Goal: Task Accomplishment & Management: Manage account settings

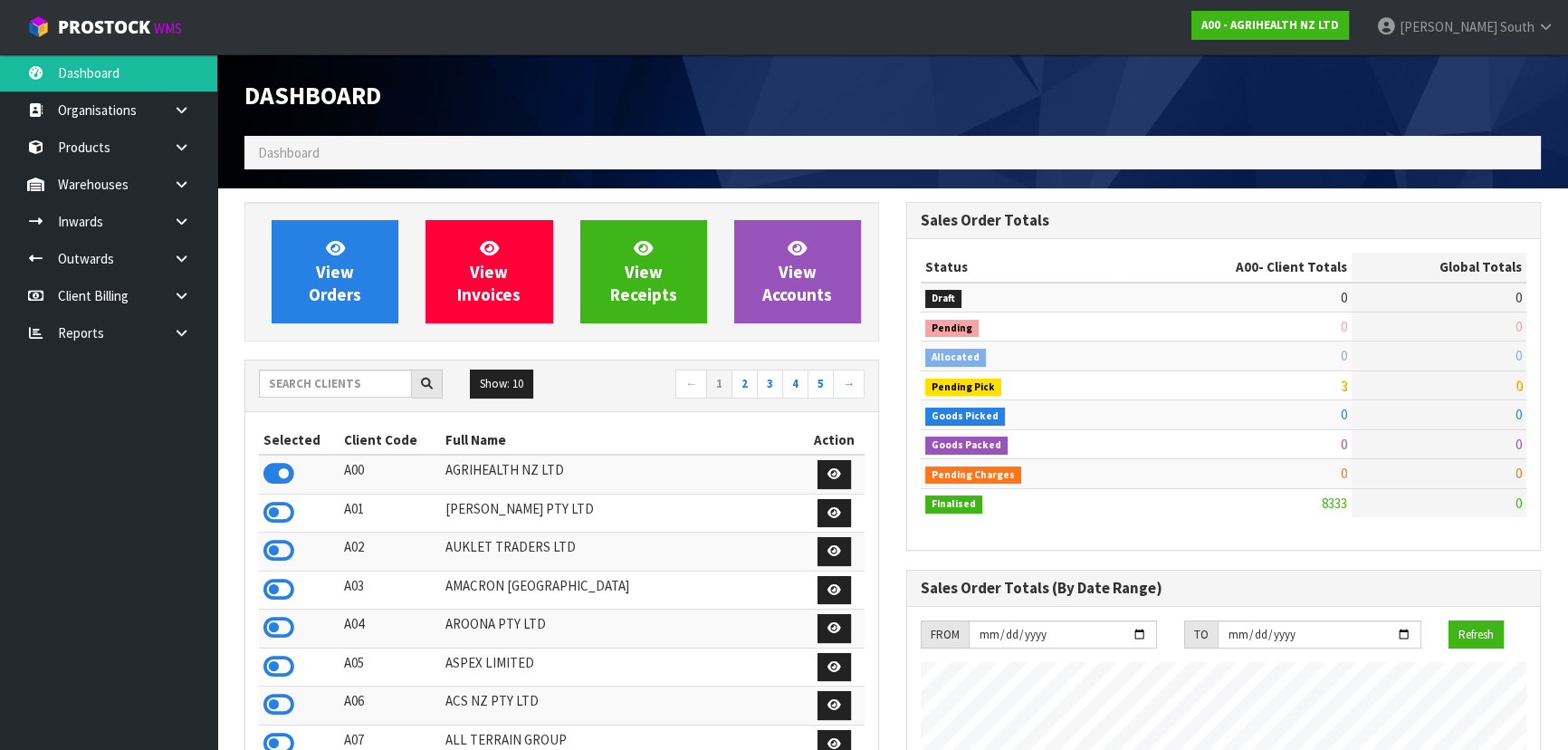
scroll to position [1369, 661]
click at [338, 389] on input "text" at bounding box center [335, 383] width 153 height 28
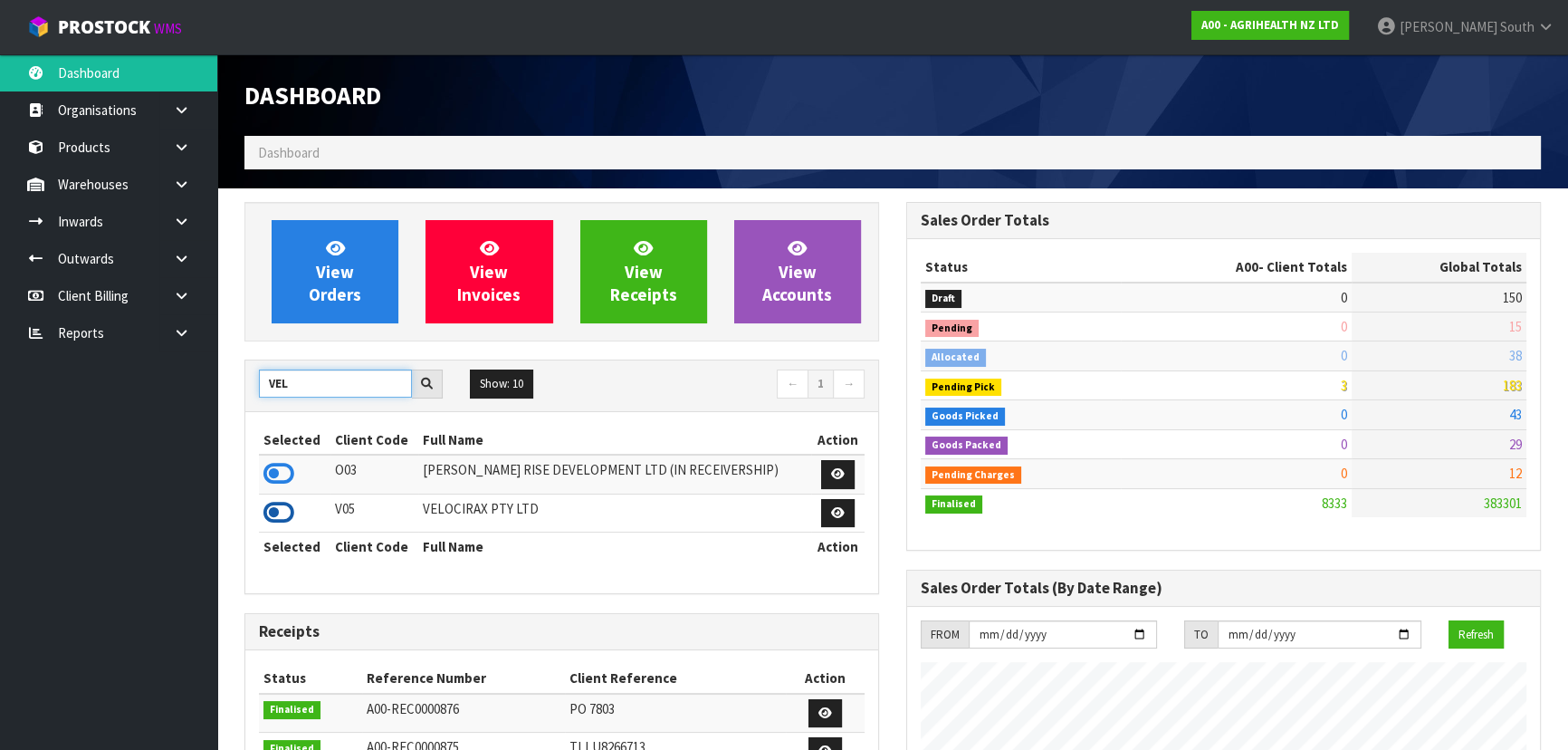
type input "VEL"
click at [286, 511] on icon at bounding box center [279, 513] width 31 height 27
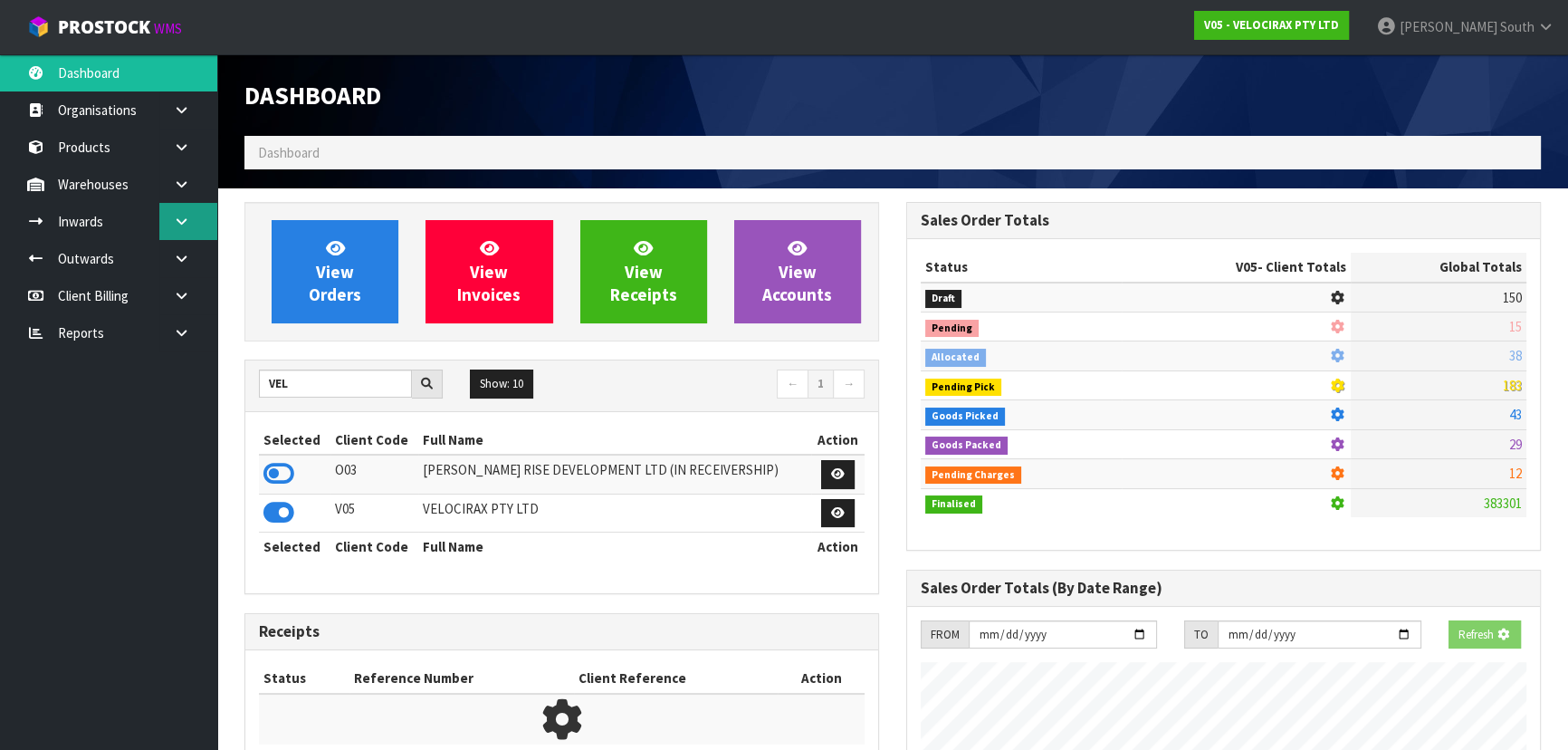
scroll to position [1409, 661]
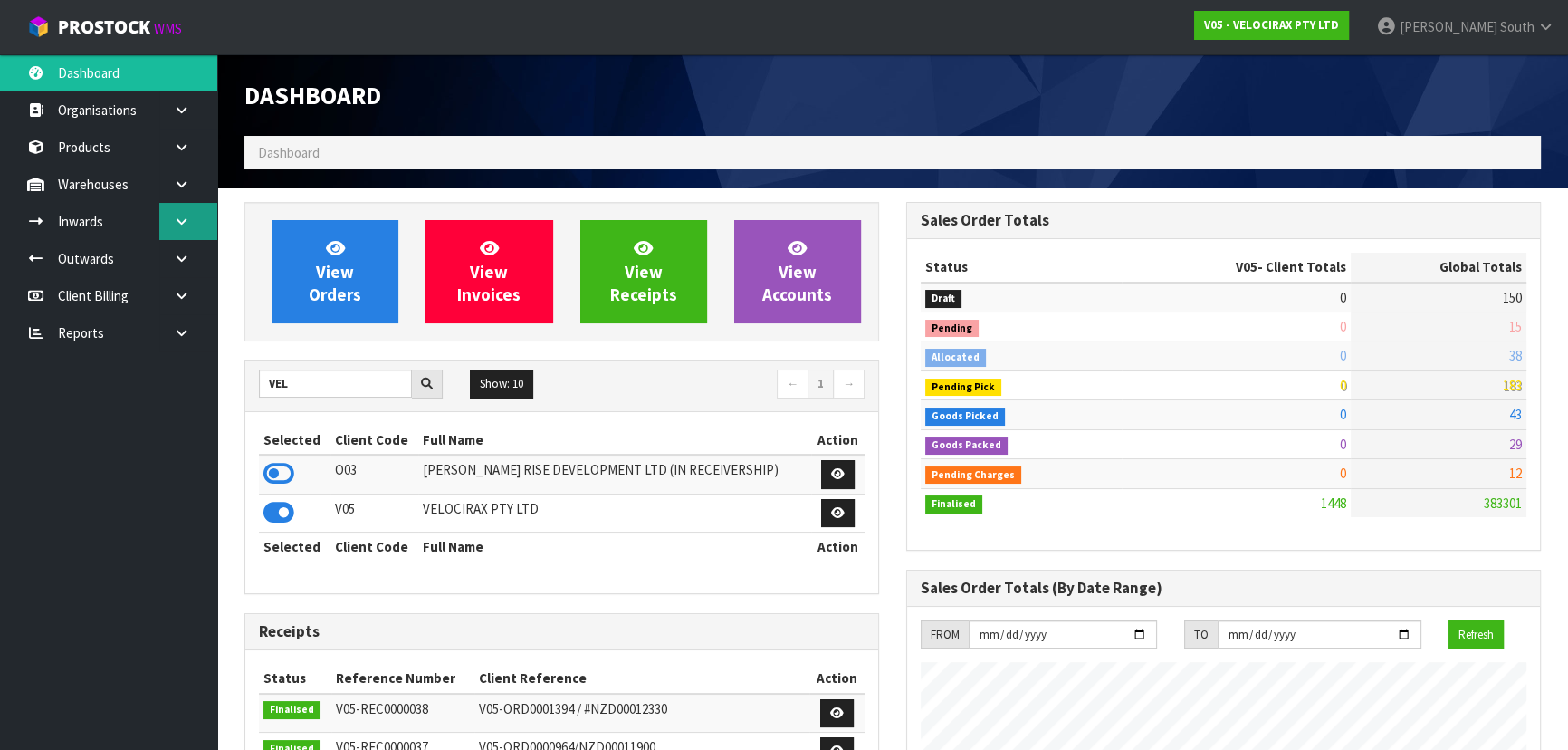
click at [182, 212] on link at bounding box center [187, 221] width 58 height 38
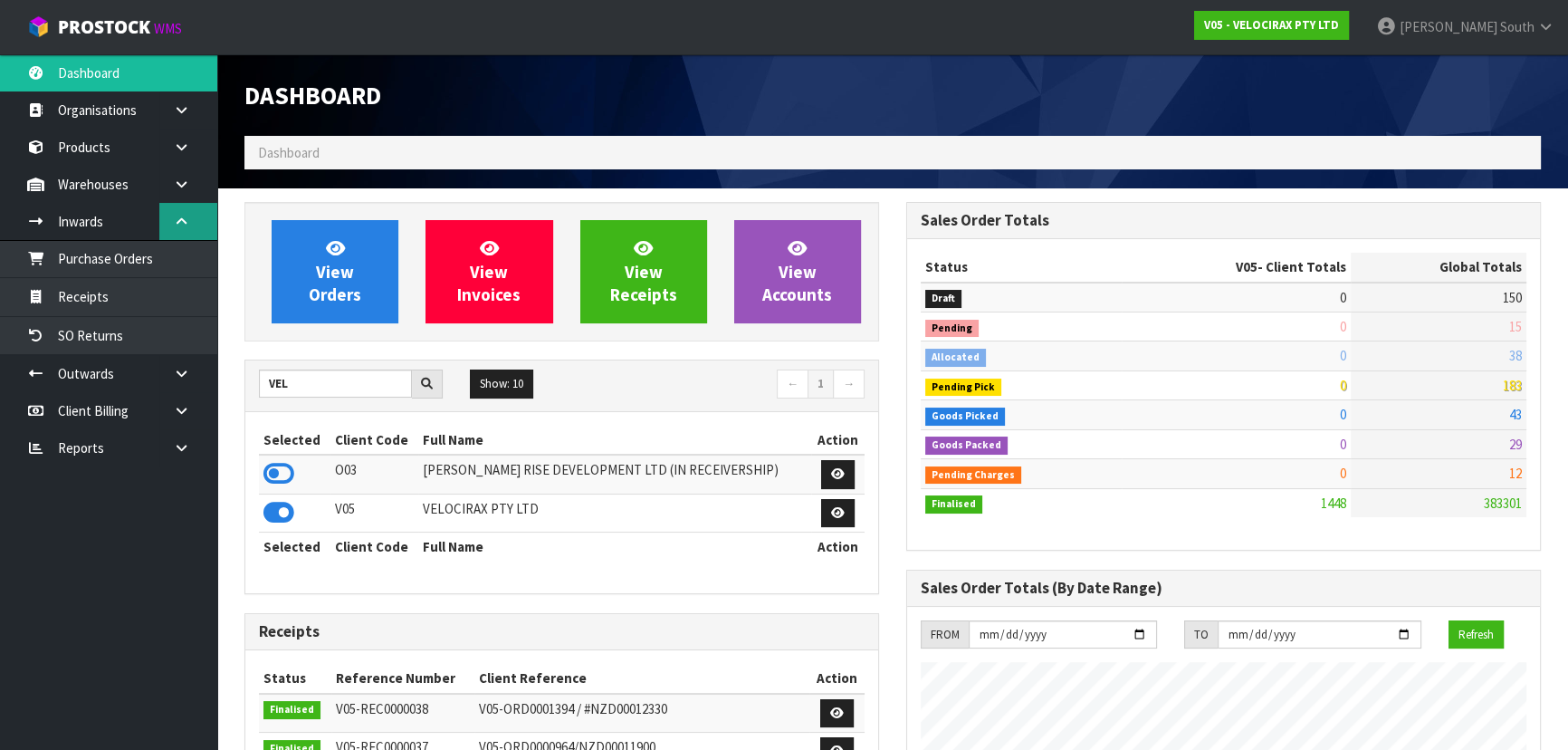
click at [188, 203] on link at bounding box center [187, 221] width 58 height 38
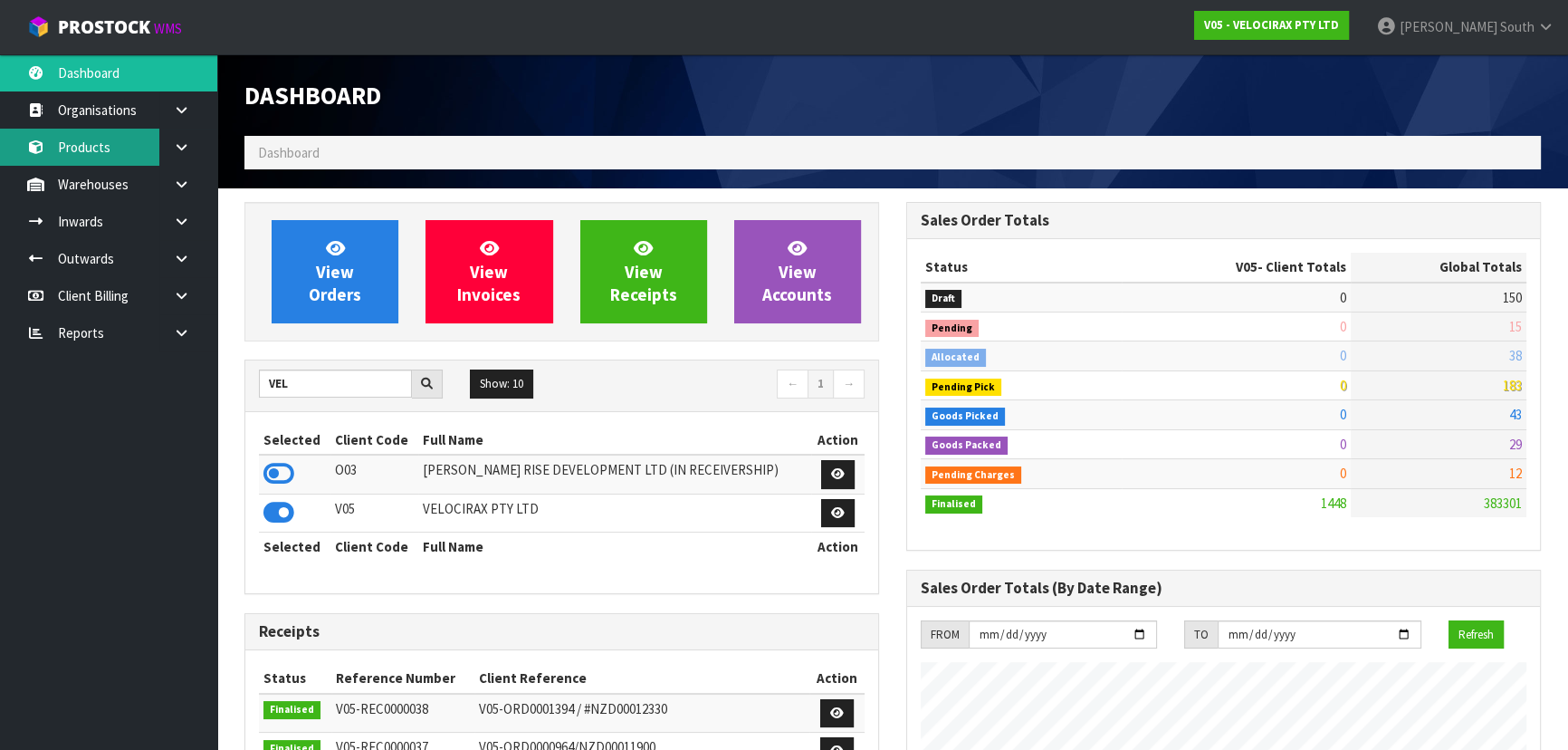
click at [136, 145] on link "Products" at bounding box center [109, 147] width 218 height 38
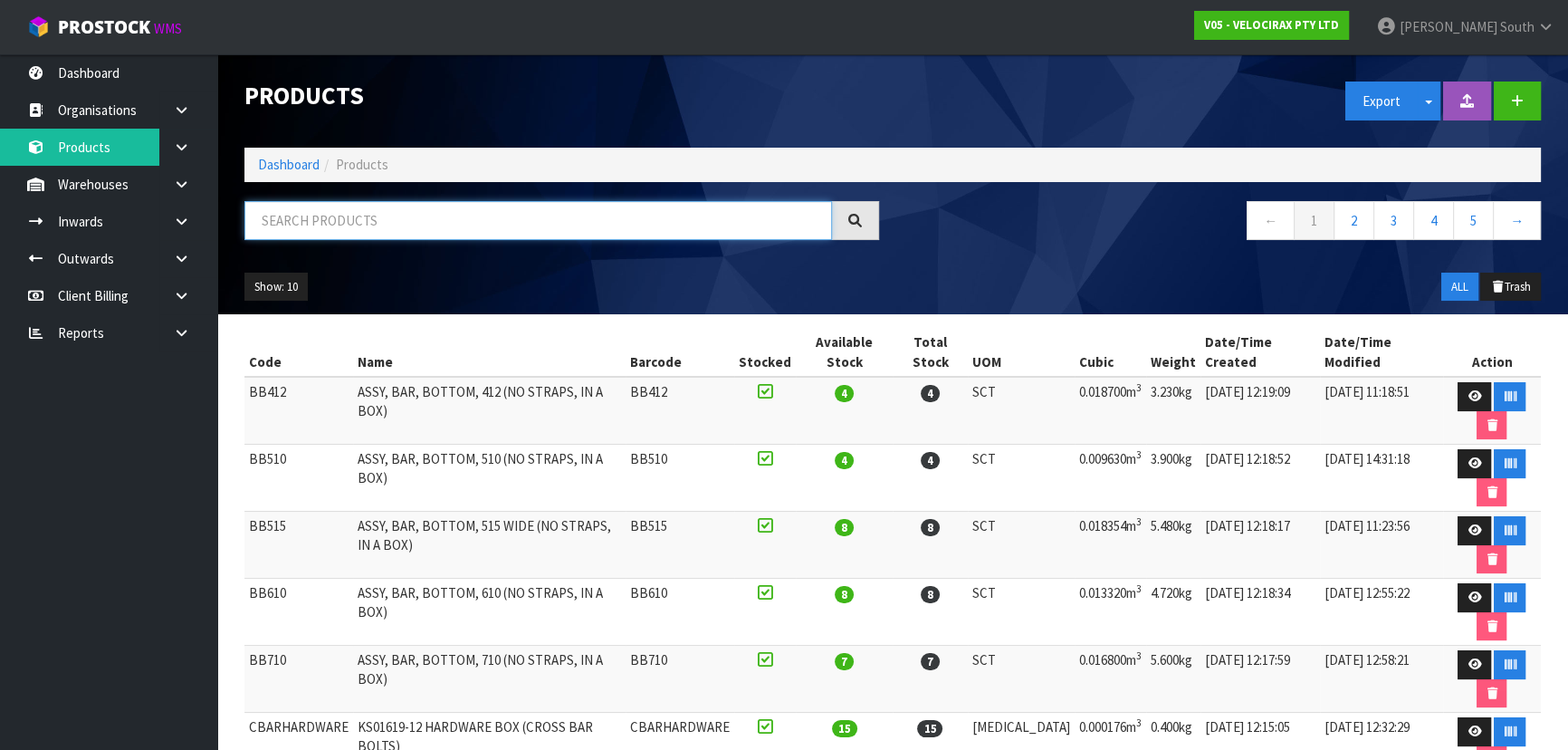
click at [340, 229] on input "text" at bounding box center [538, 220] width 588 height 39
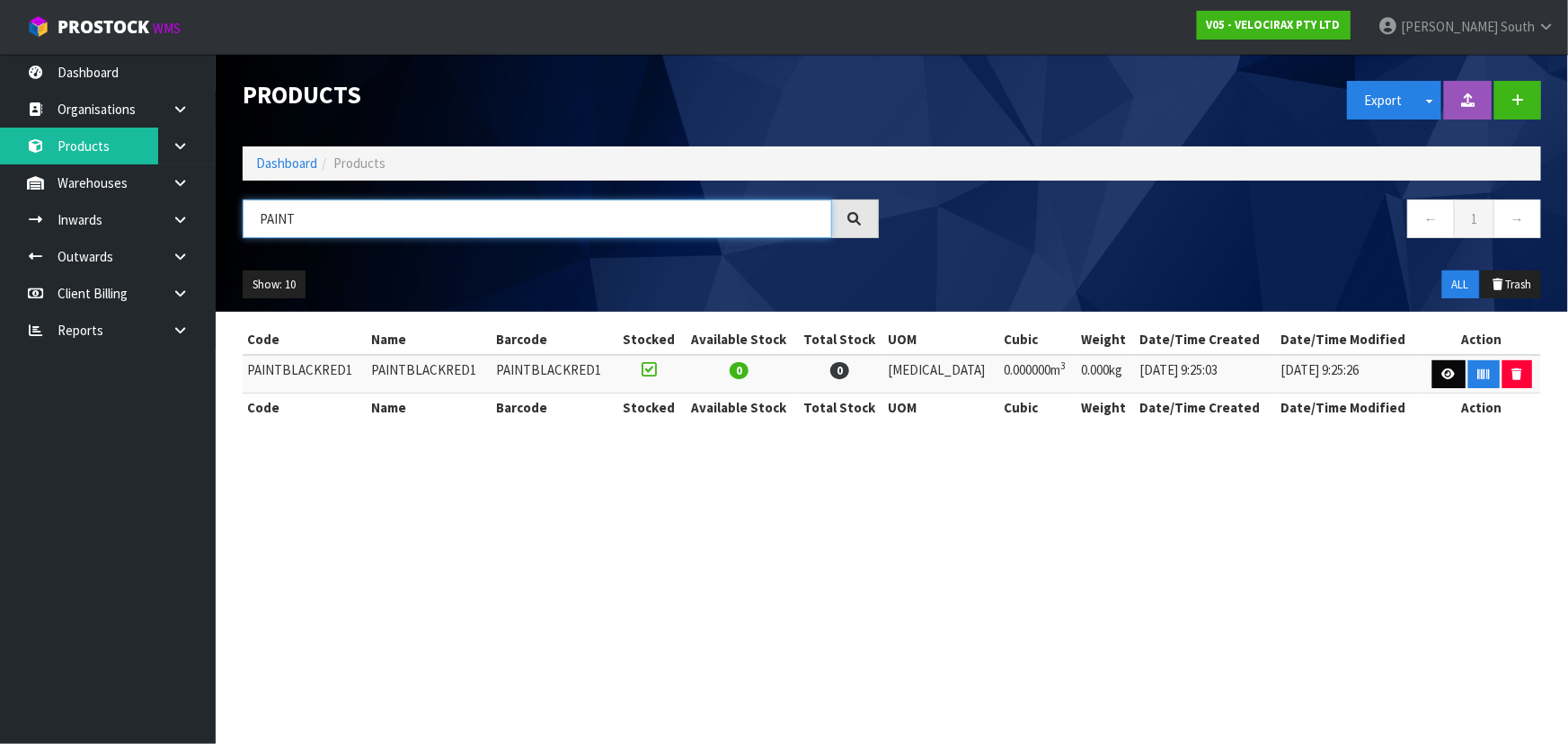
type input "PAINT"
click at [1446, 383] on link at bounding box center [1449, 375] width 34 height 29
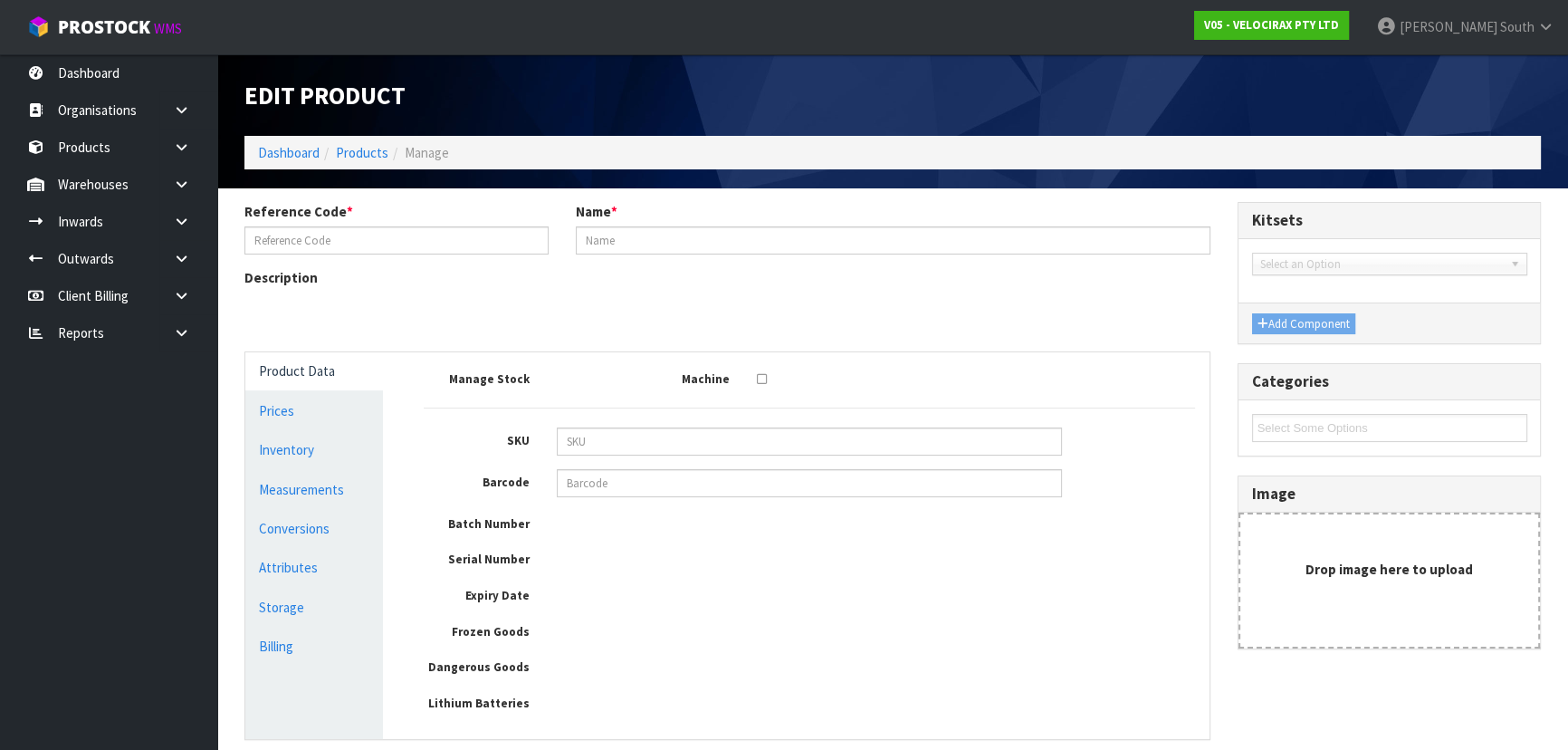
type input "PAINTBLACKRED1"
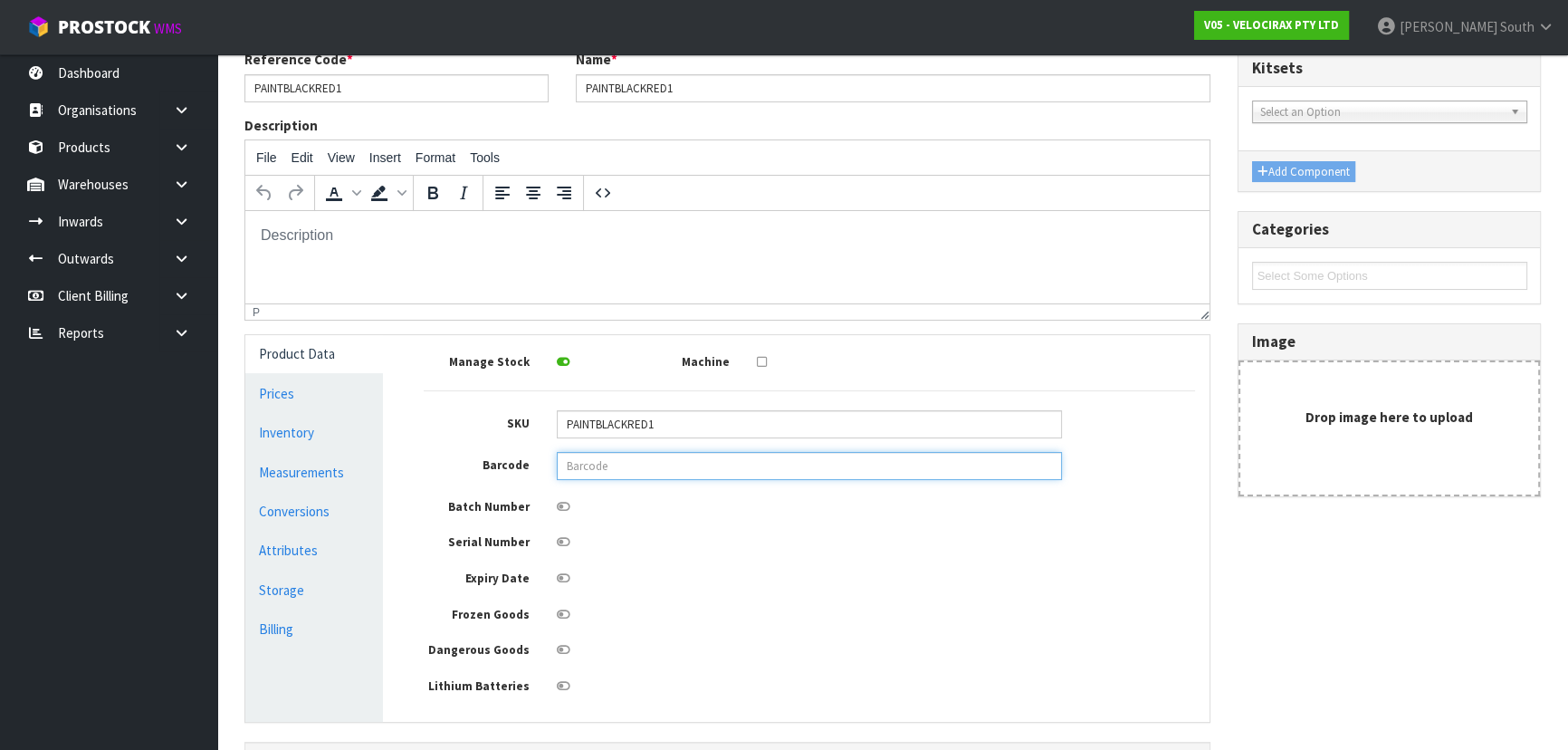
click at [635, 477] on input "text" at bounding box center [809, 466] width 506 height 28
click at [650, 530] on div at bounding box center [809, 540] width 532 height 23
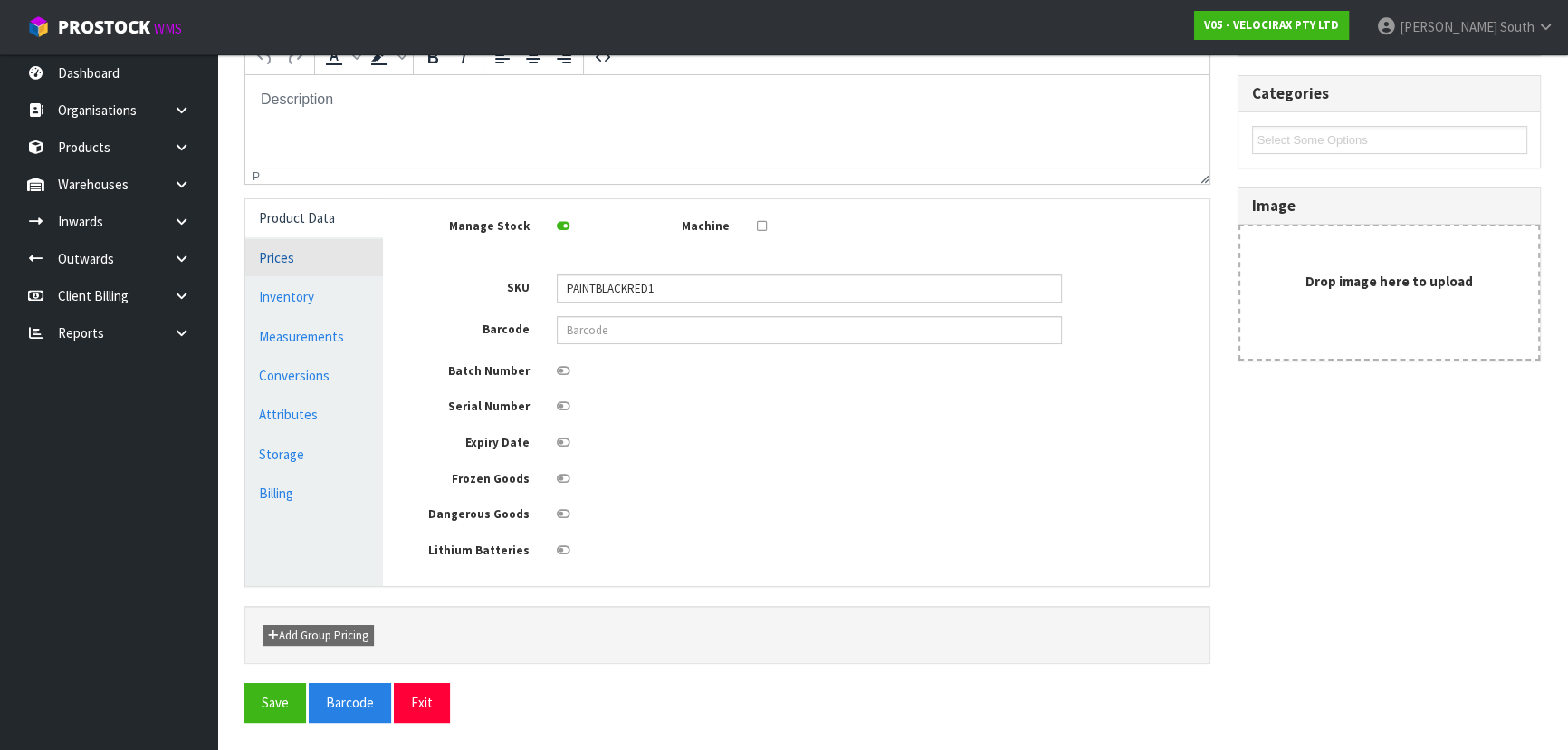
click at [331, 266] on link "Prices" at bounding box center [314, 257] width 138 height 38
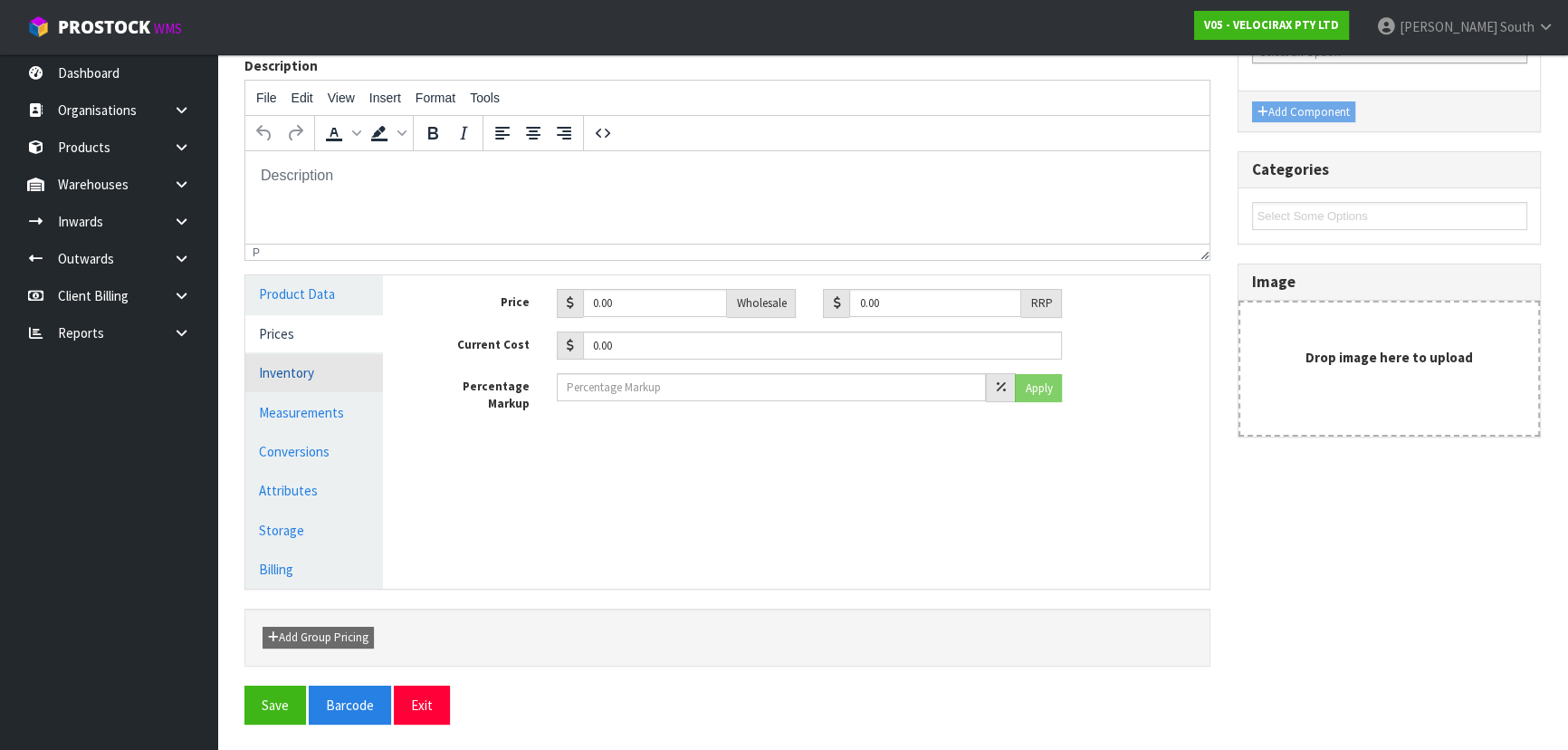
click at [326, 371] on link "Inventory" at bounding box center [314, 372] width 138 height 38
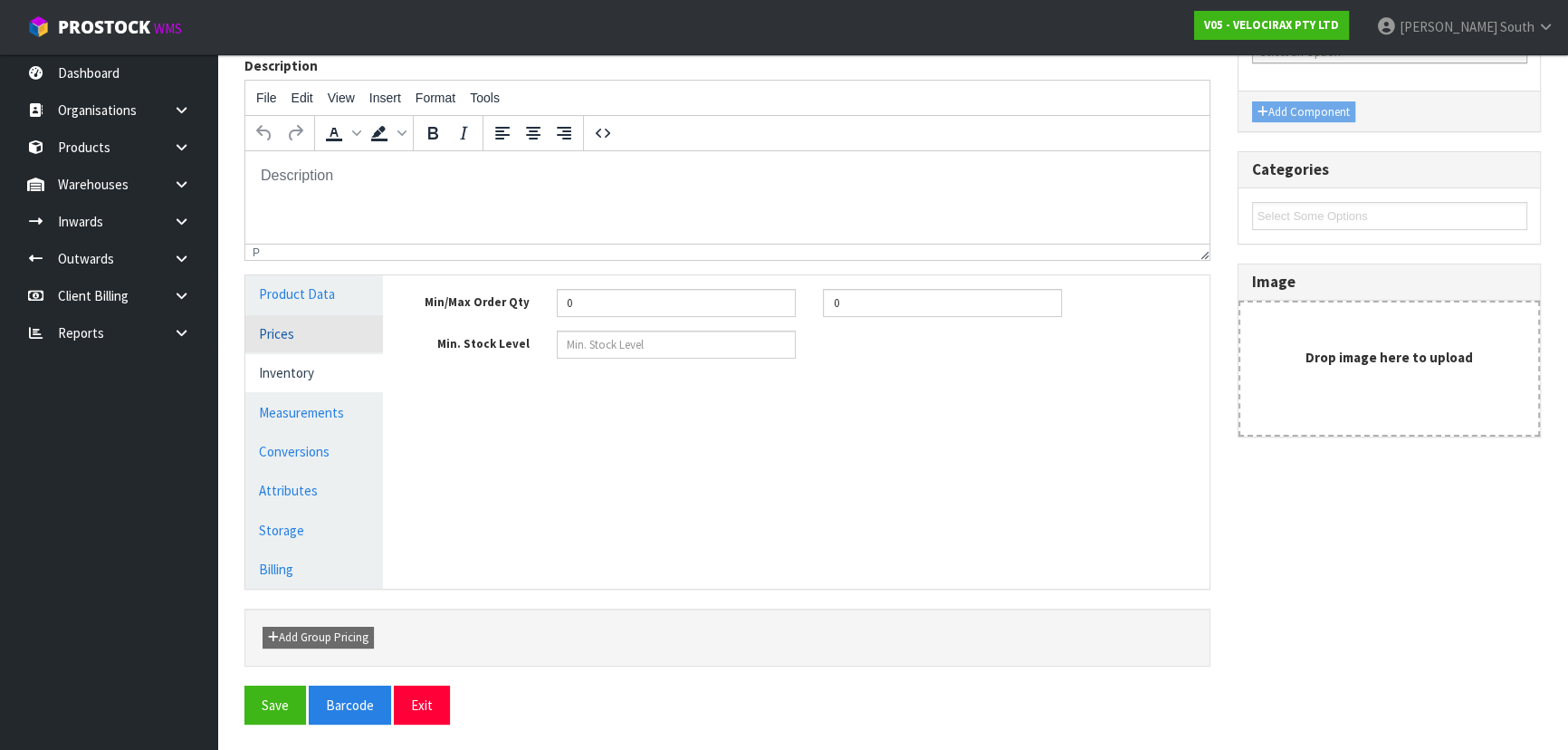
click at [354, 335] on link "Prices" at bounding box center [314, 334] width 138 height 38
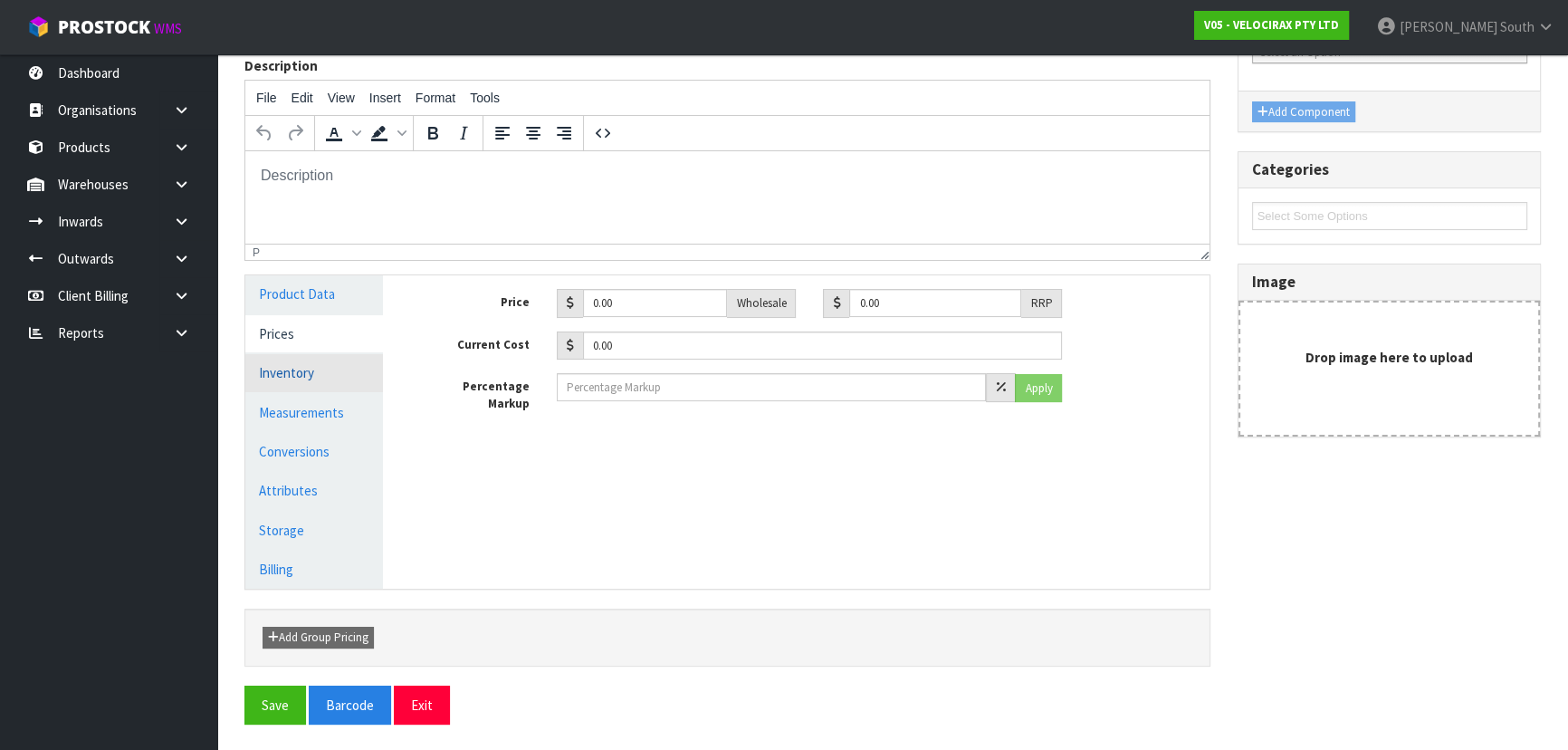
click at [347, 370] on link "Inventory" at bounding box center [314, 372] width 138 height 38
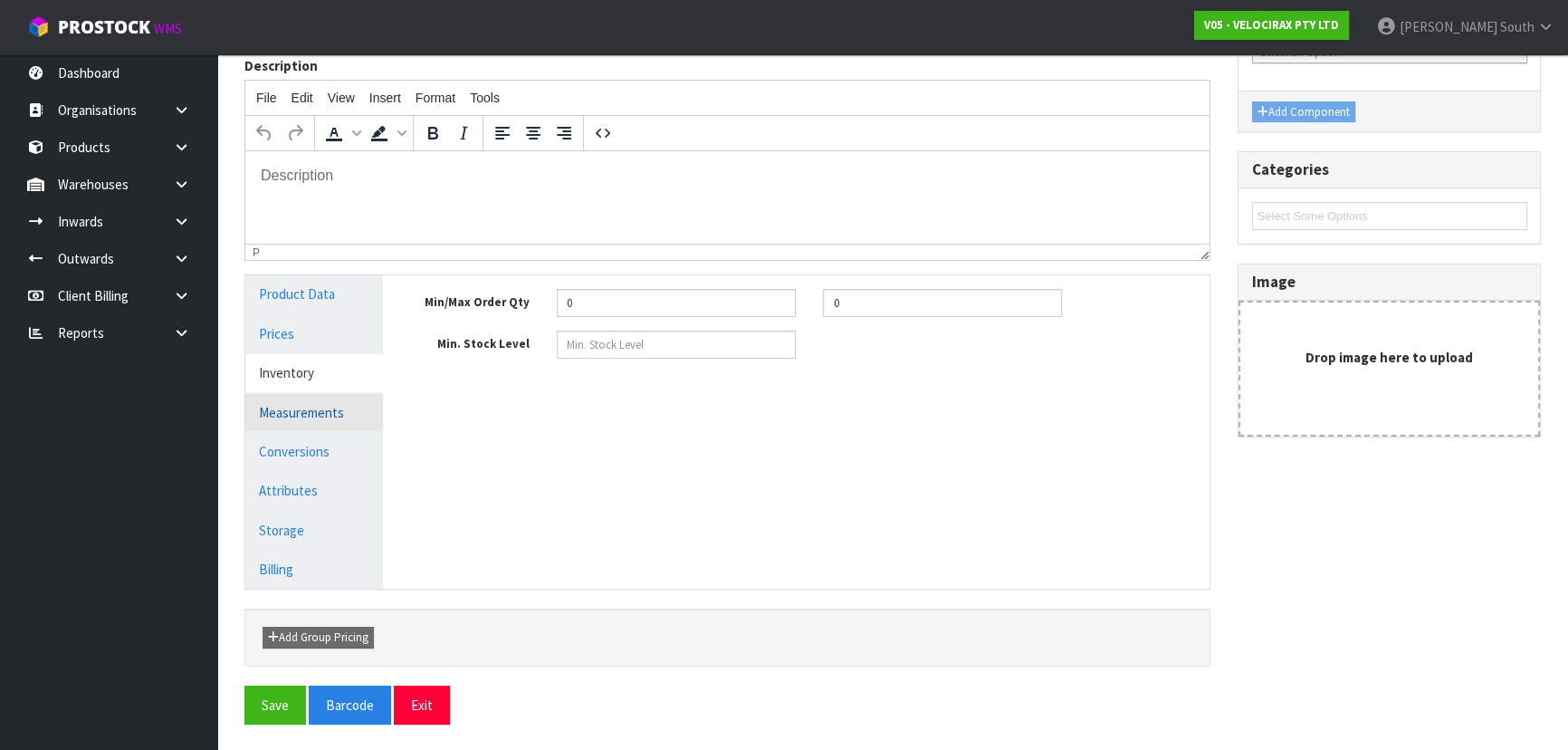
click at [351, 405] on link "Measurements" at bounding box center [314, 412] width 138 height 38
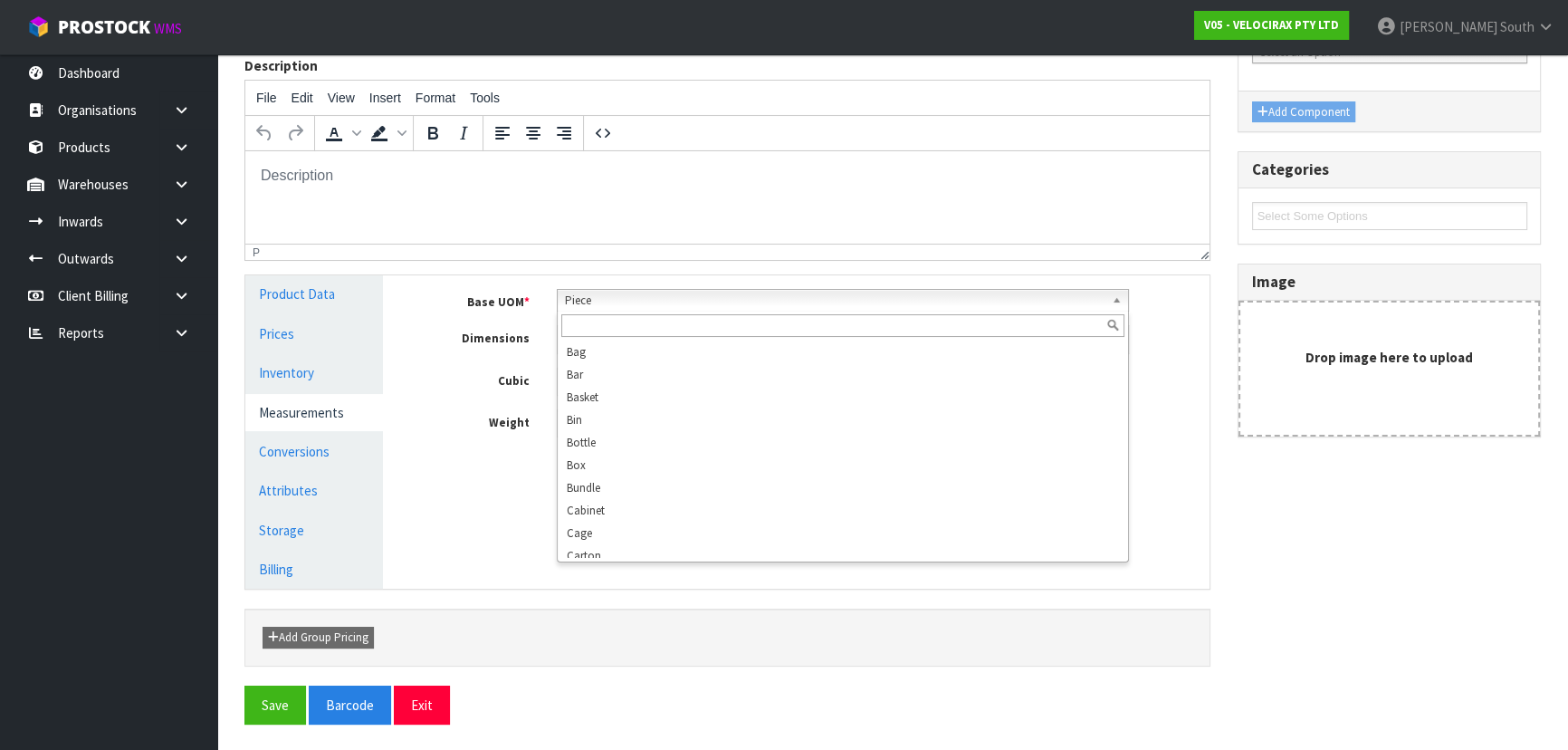
click at [598, 303] on span "Piece" at bounding box center [835, 301] width 539 height 22
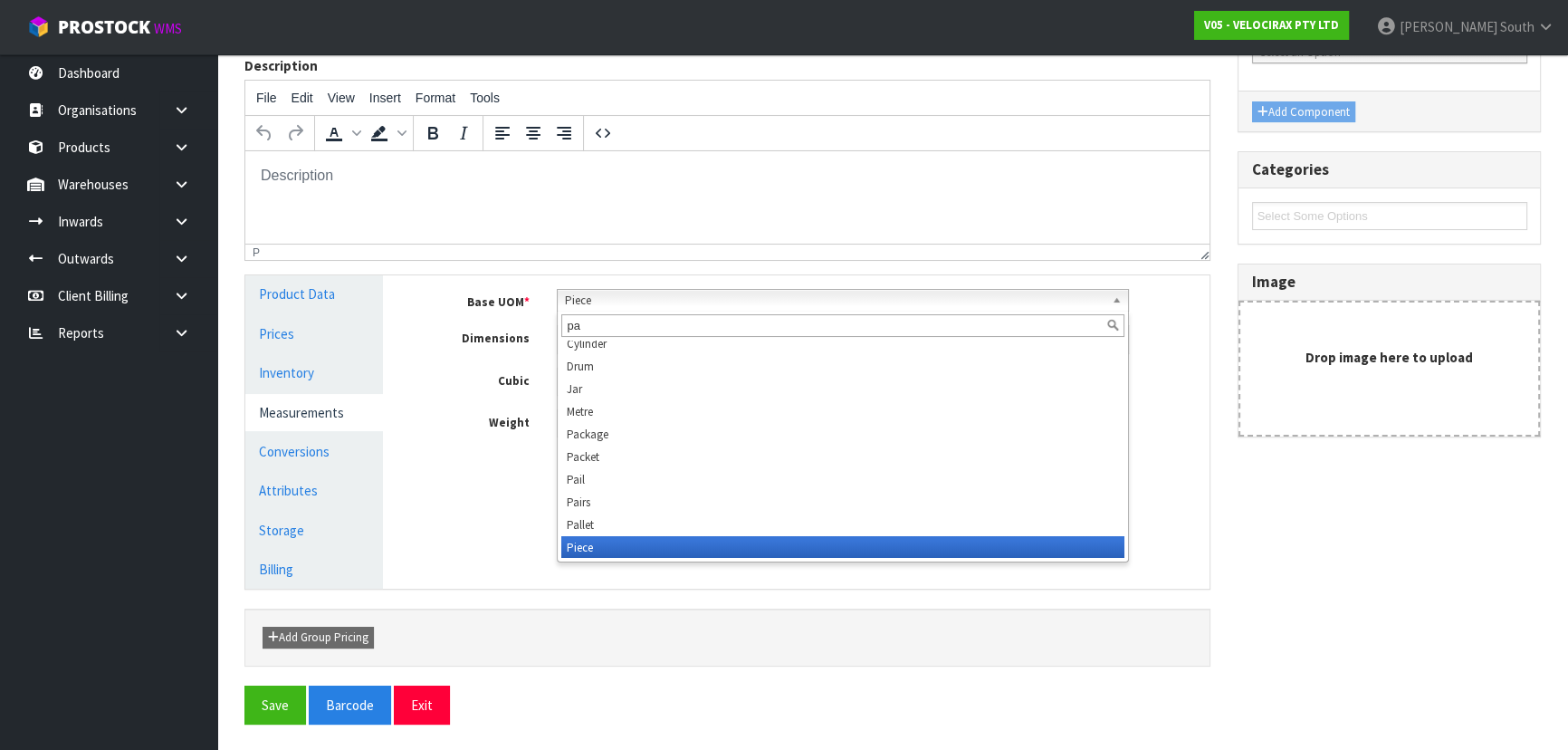
scroll to position [0, 0]
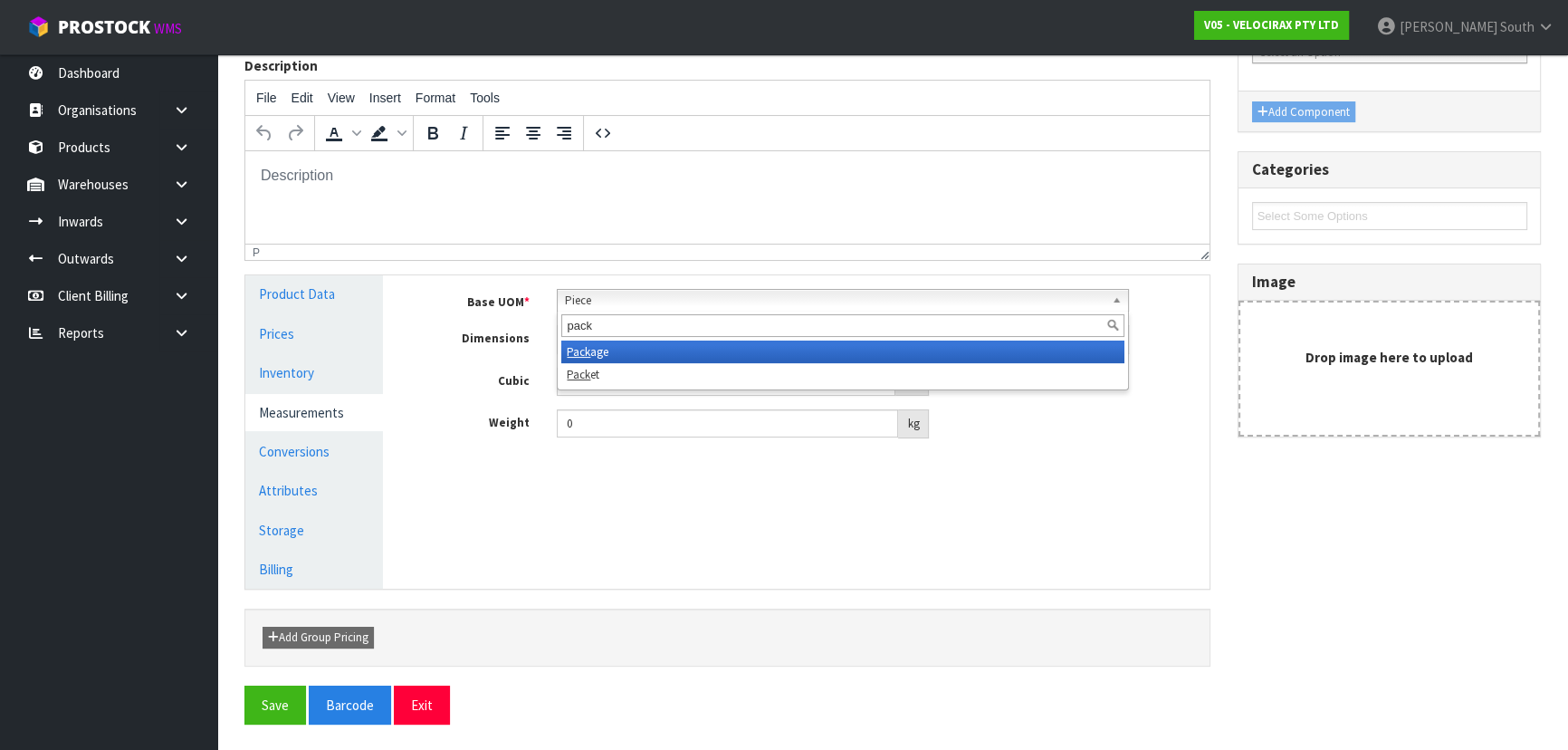
type input "pack"
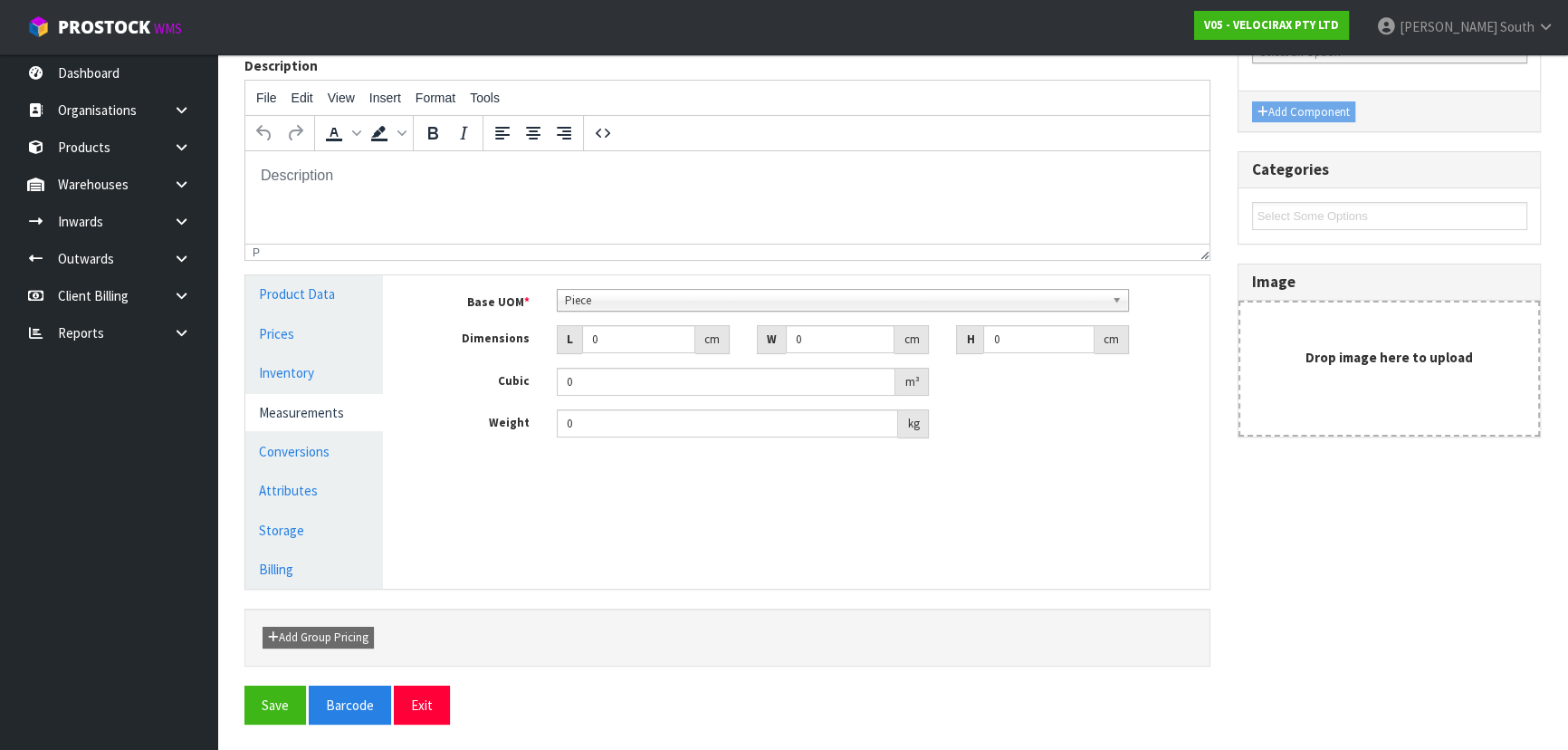
drag, startPoint x: 775, startPoint y: 309, endPoint x: 709, endPoint y: 334, distance: 70.6
click at [775, 309] on div "Piece Pack age Pack et" at bounding box center [843, 300] width 572 height 23
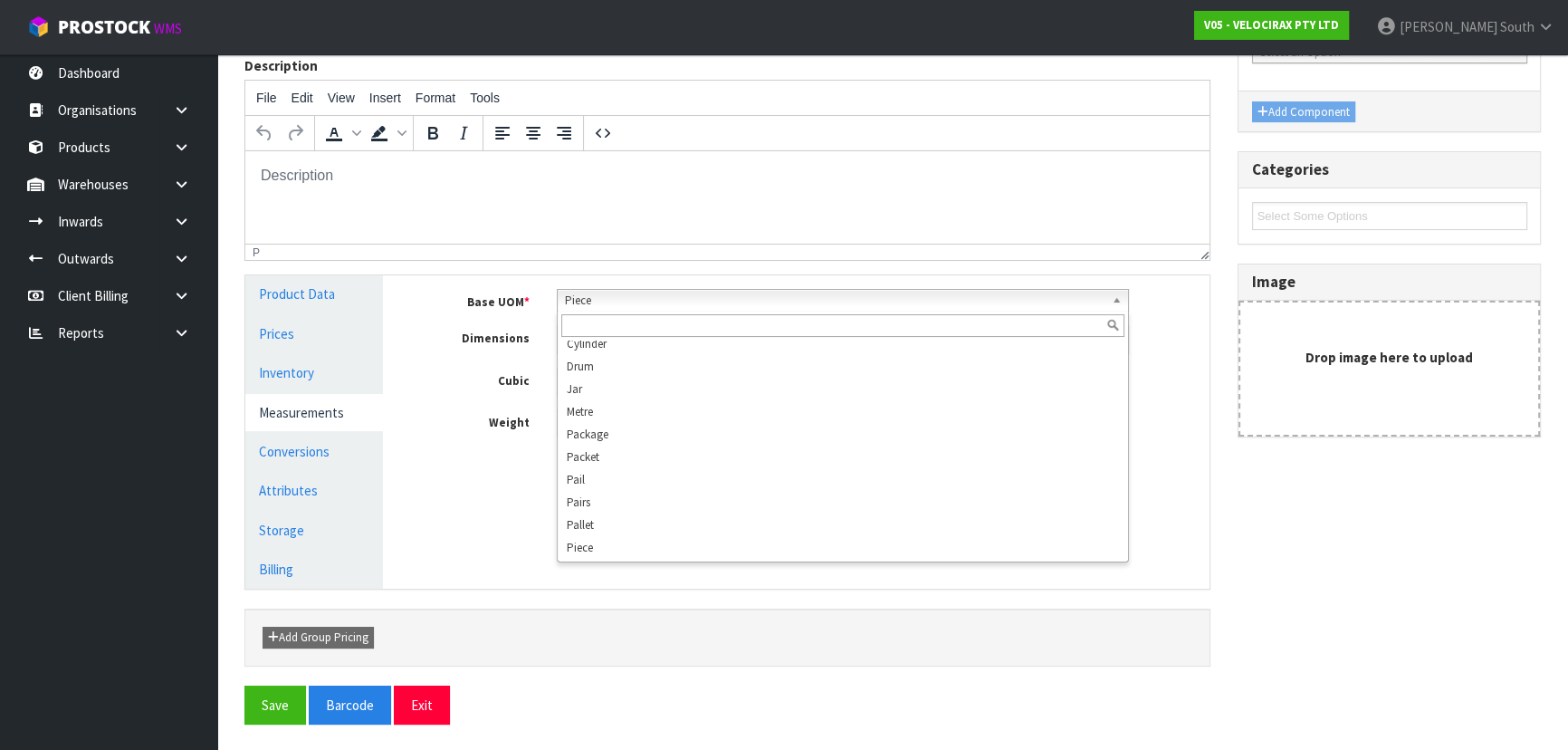
scroll to position [338, 0]
click at [678, 330] on input "text" at bounding box center [843, 326] width 563 height 23
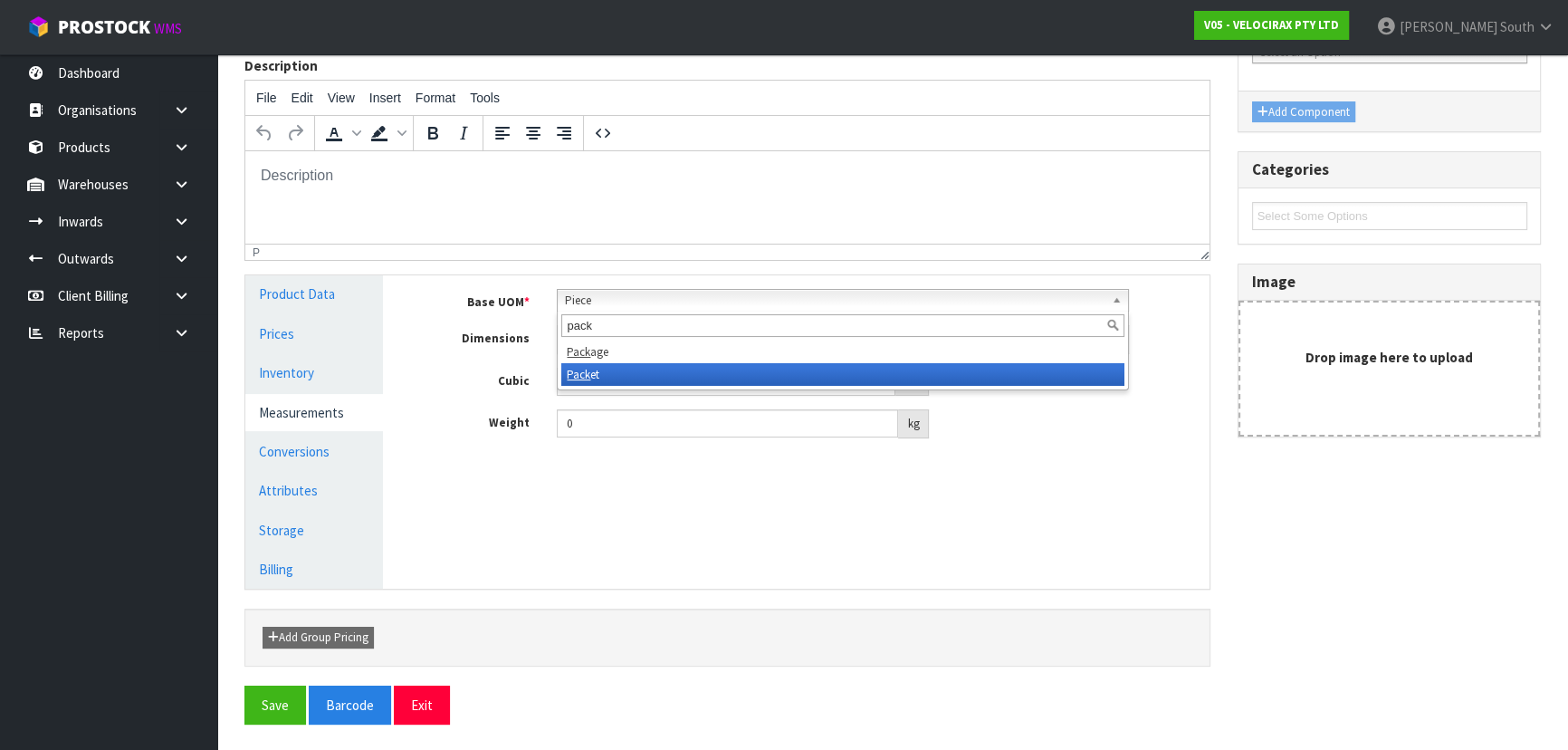
type input "pack"
click at [690, 375] on li "Pack et" at bounding box center [843, 374] width 563 height 23
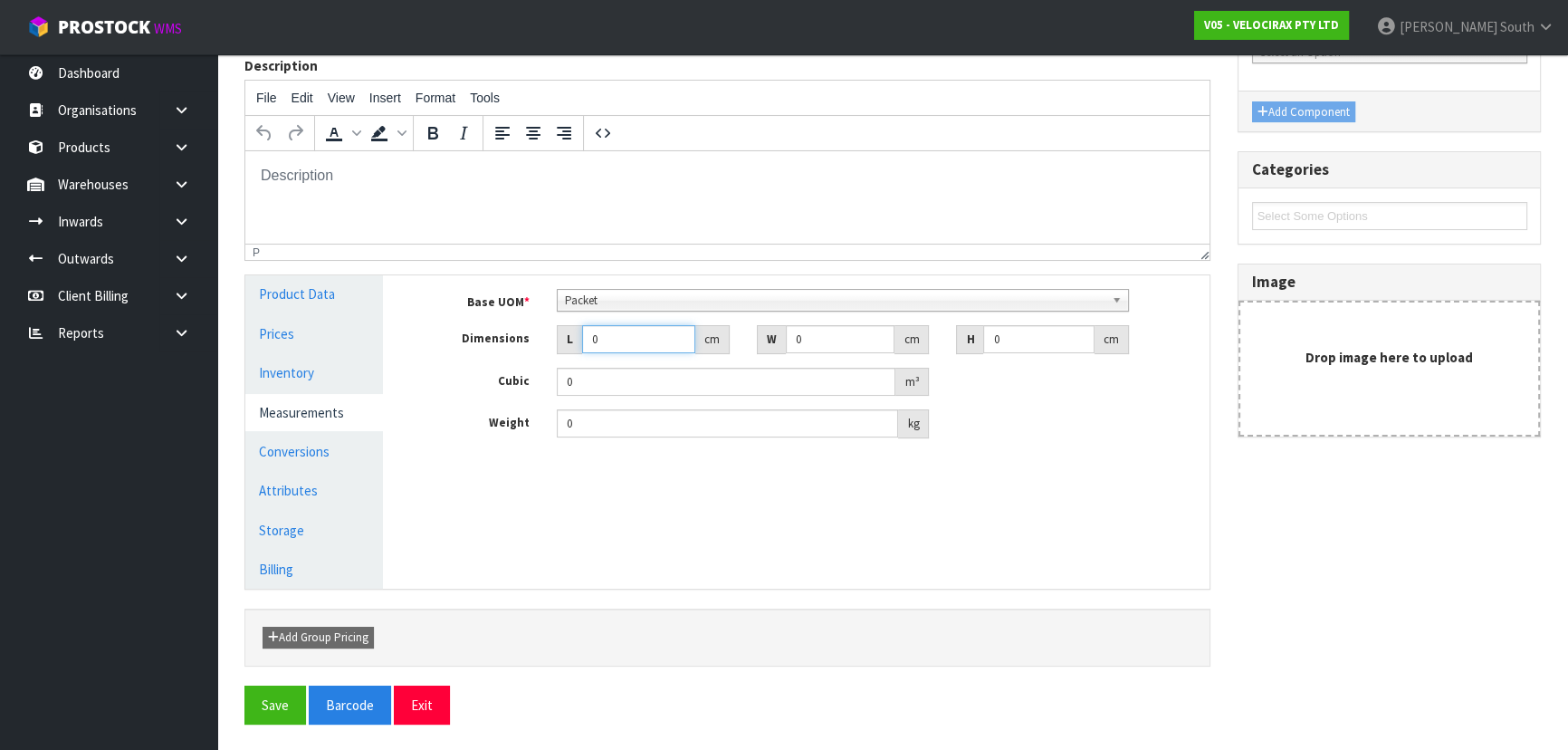
drag, startPoint x: 626, startPoint y: 338, endPoint x: 517, endPoint y: 326, distance: 109.7
click at [517, 326] on div "Dimensions L 0 cm W 0 cm H 0 cm" at bounding box center [809, 340] width 798 height 29
type input "0.000001"
type input "6"
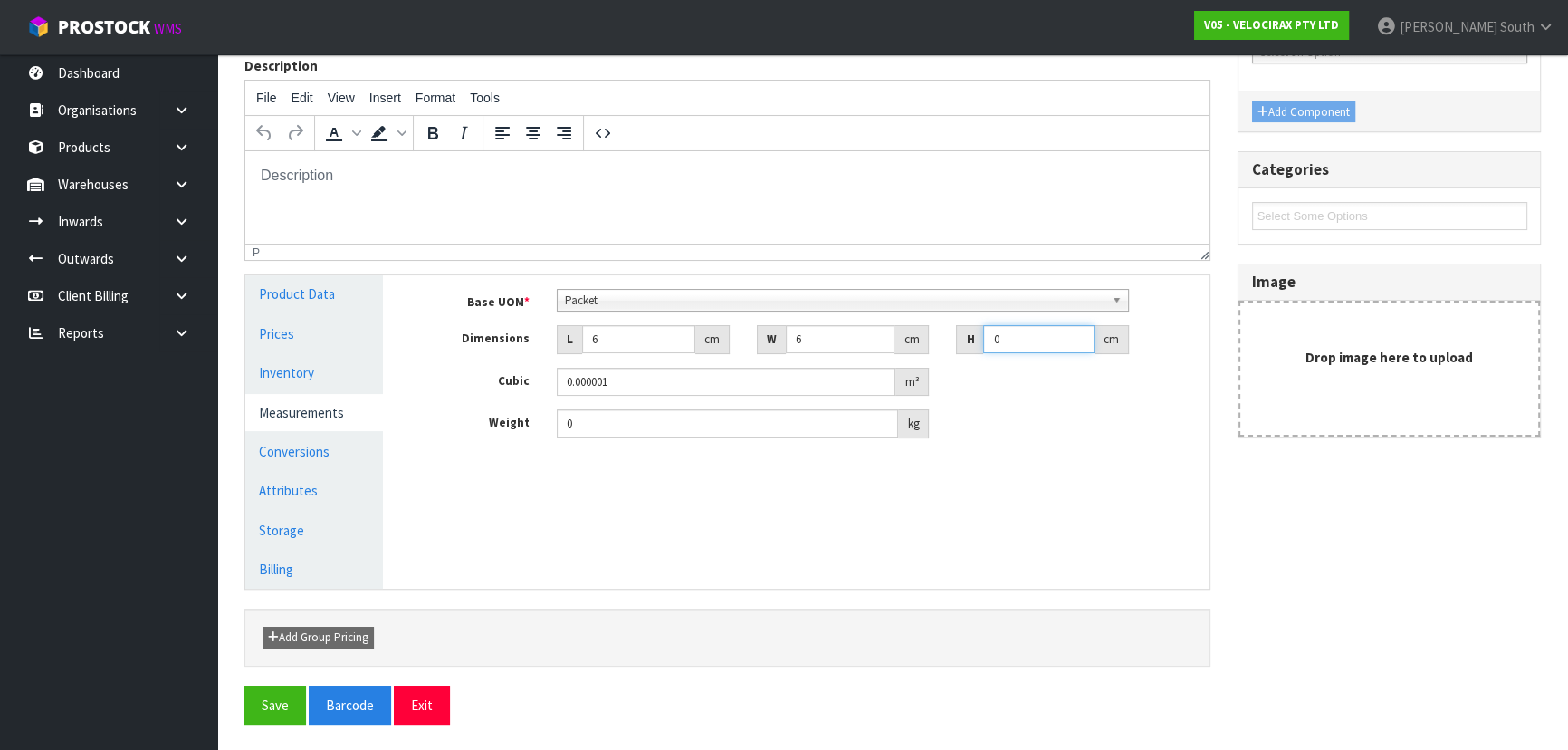
type input "2"
type input "0.000072"
type input "2"
drag, startPoint x: 634, startPoint y: 430, endPoint x: 560, endPoint y: 421, distance: 74.5
click at [560, 423] on input "0" at bounding box center [727, 423] width 341 height 28
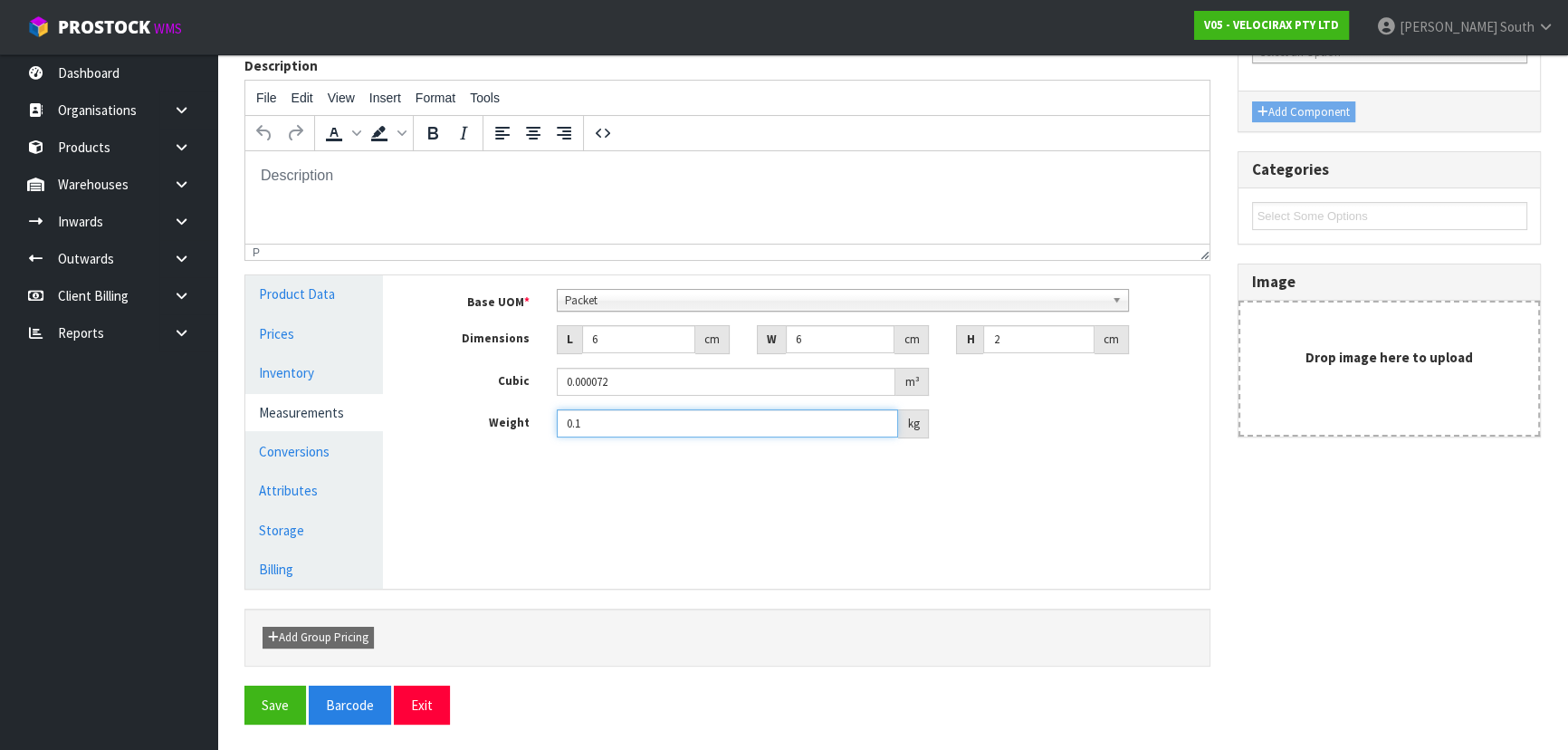
type input "0.1"
drag, startPoint x: 653, startPoint y: 525, endPoint x: 650, endPoint y: 535, distance: 10.4
click at [652, 530] on div "Manage Stock Machine SKU PAINTBLACKRED1 Barcode Batch Number Serial Number Expi…" at bounding box center [809, 432] width 826 height 313
click at [605, 481] on div "Manage Stock Machine SKU PAINTBLACKRED1 Barcode Batch Number Serial Number Expi…" at bounding box center [809, 432] width 826 height 313
click at [720, 533] on div "Manage Stock Machine SKU PAINTBLACKRED1 Barcode Batch Number Serial Number Expi…" at bounding box center [809, 432] width 826 height 313
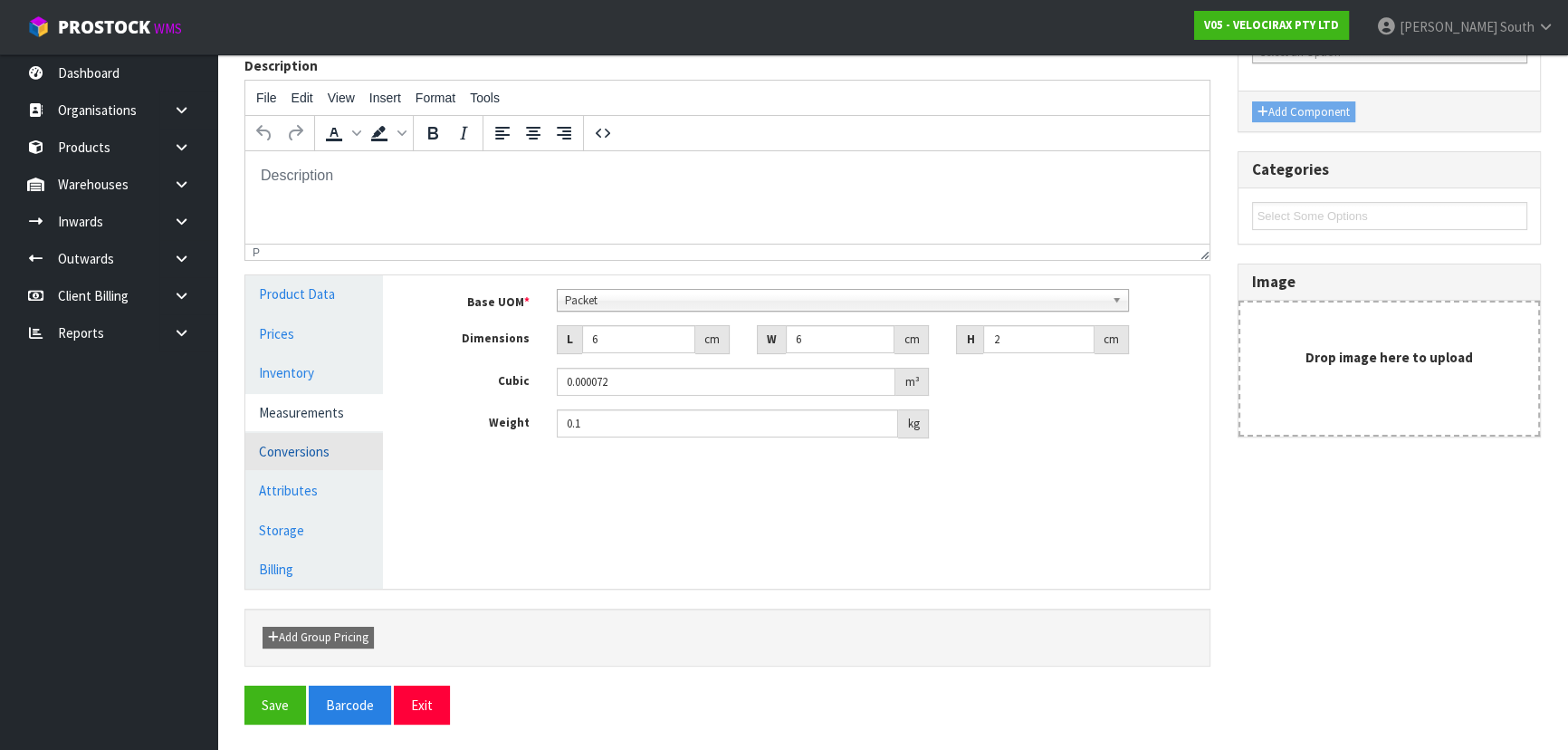
click at [316, 445] on link "Conversions" at bounding box center [314, 451] width 138 height 38
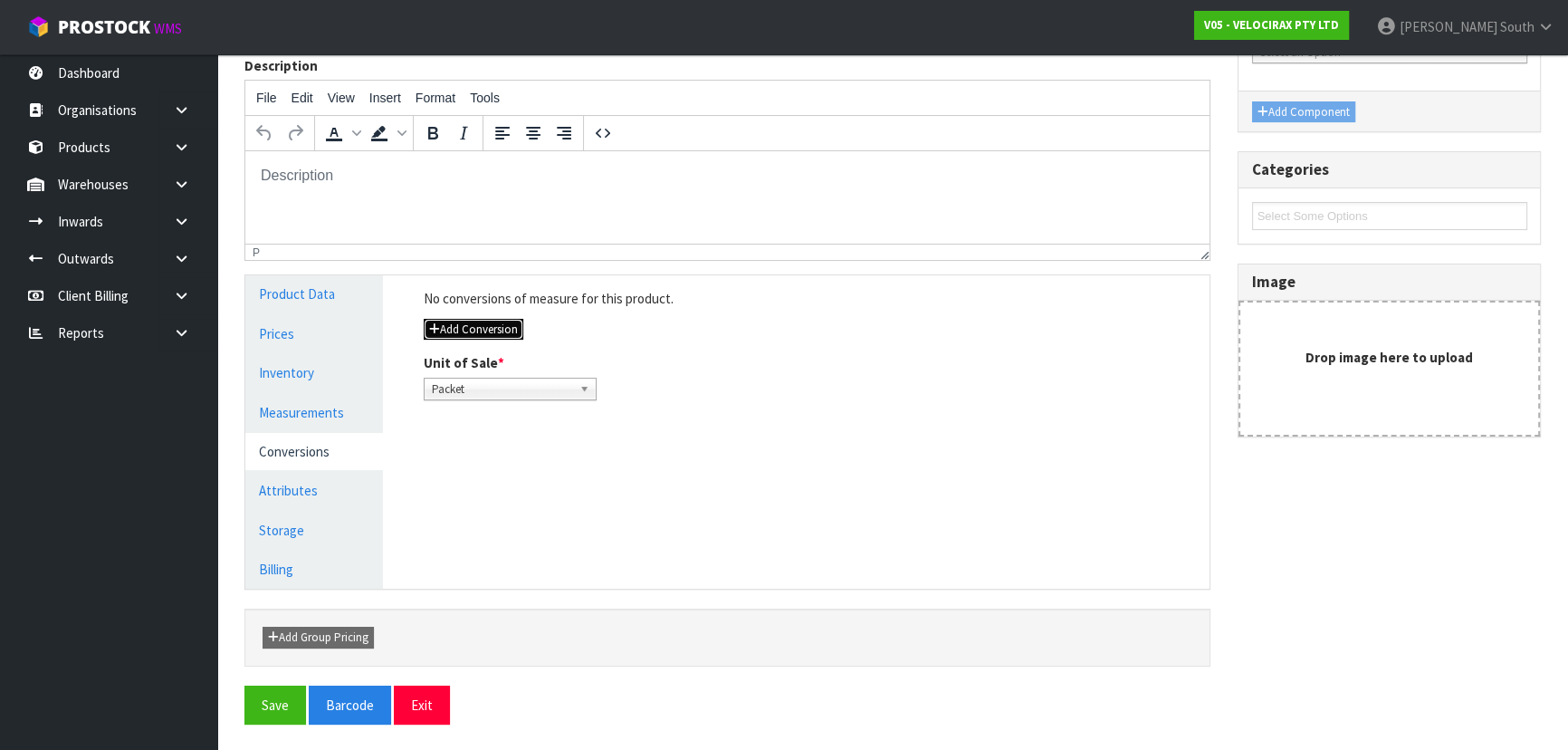
click at [479, 327] on button "Add Conversion" at bounding box center [473, 330] width 100 height 22
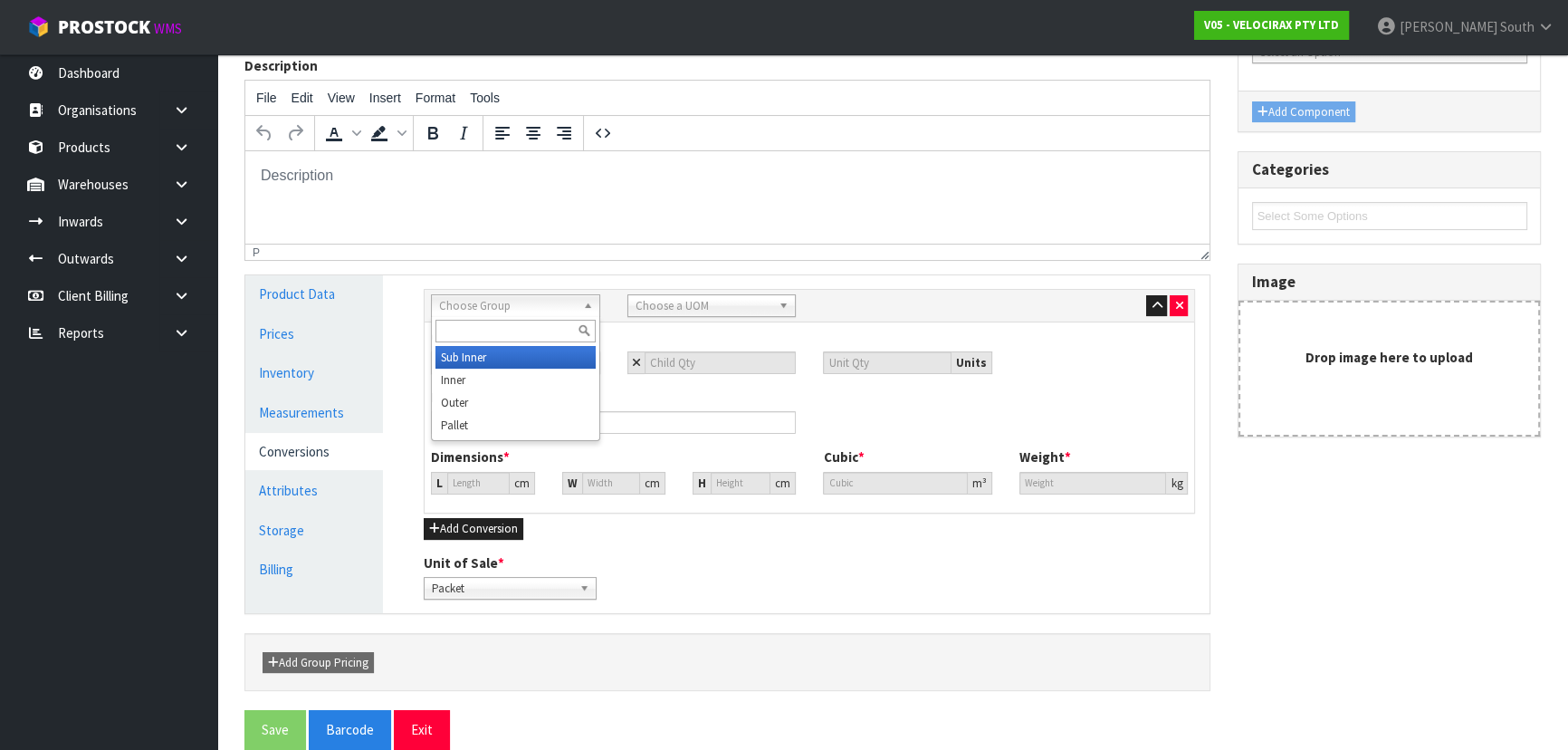
click at [498, 308] on span "Choose Group" at bounding box center [507, 306] width 137 height 22
click at [486, 405] on li "Outer" at bounding box center [515, 402] width 160 height 23
click at [709, 313] on span "Choose a UOM" at bounding box center [704, 306] width 137 height 22
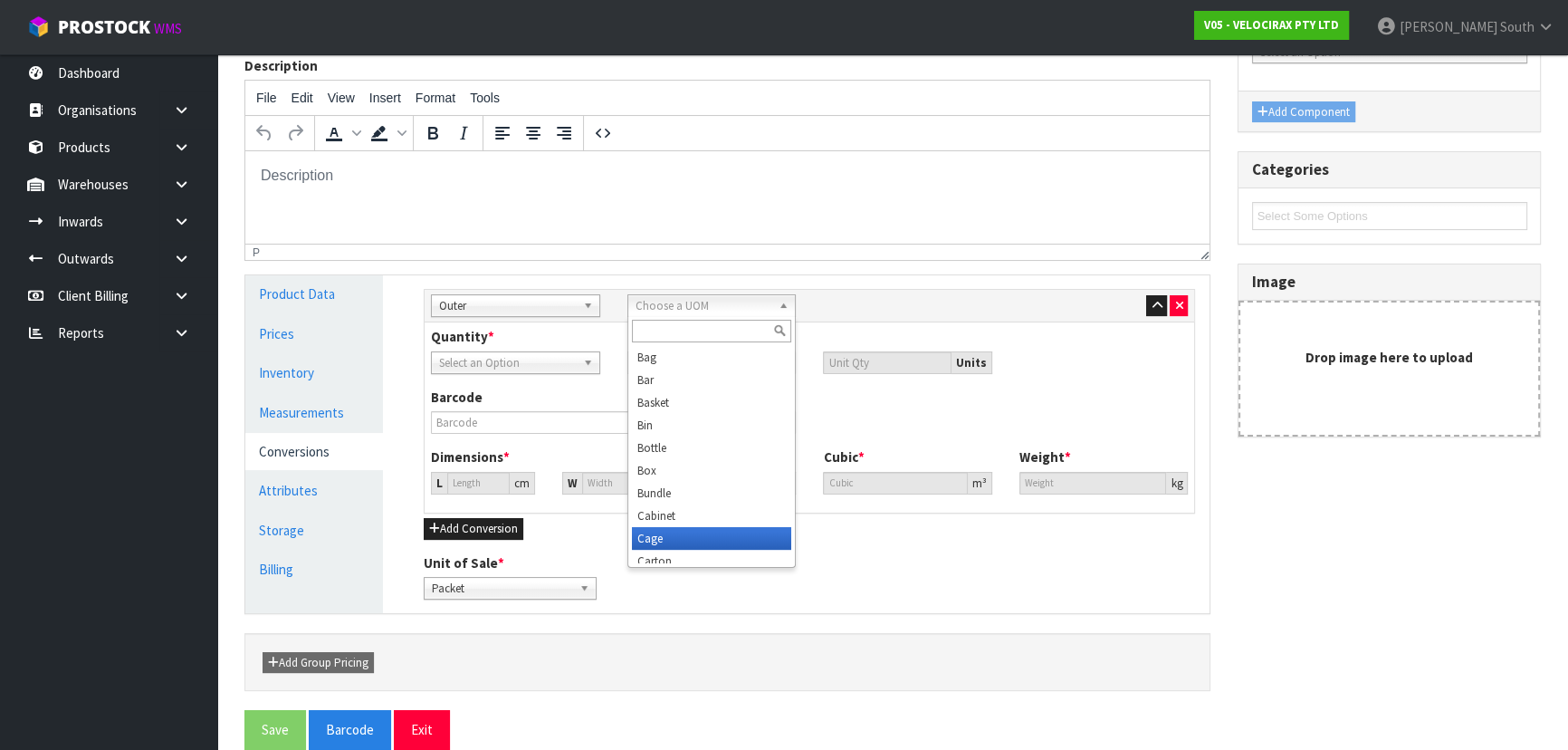
scroll to position [9, 0]
click at [670, 550] on li "Carton" at bounding box center [711, 552] width 160 height 23
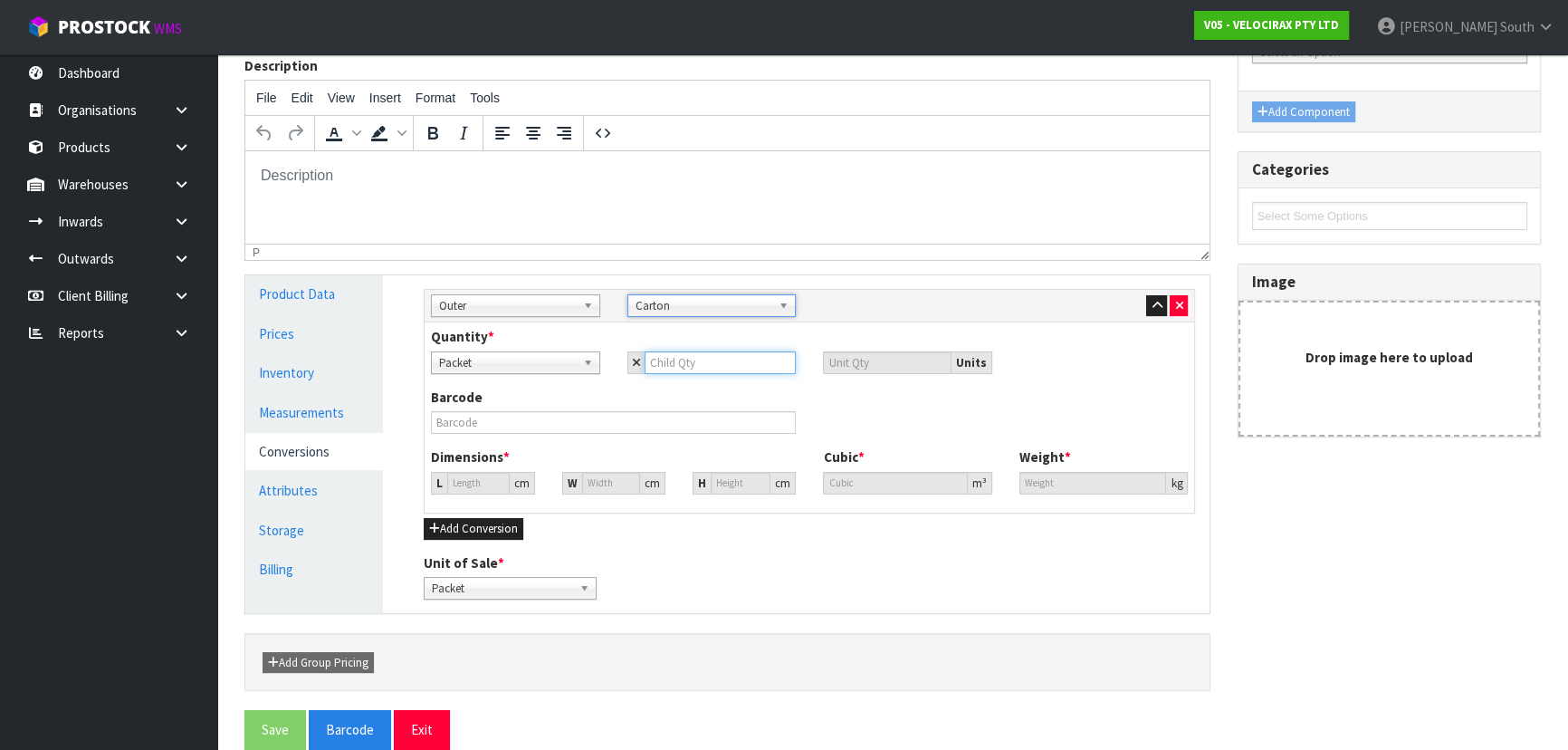
click at [666, 361] on input "number" at bounding box center [720, 362] width 152 height 23
type input "1"
type input "10"
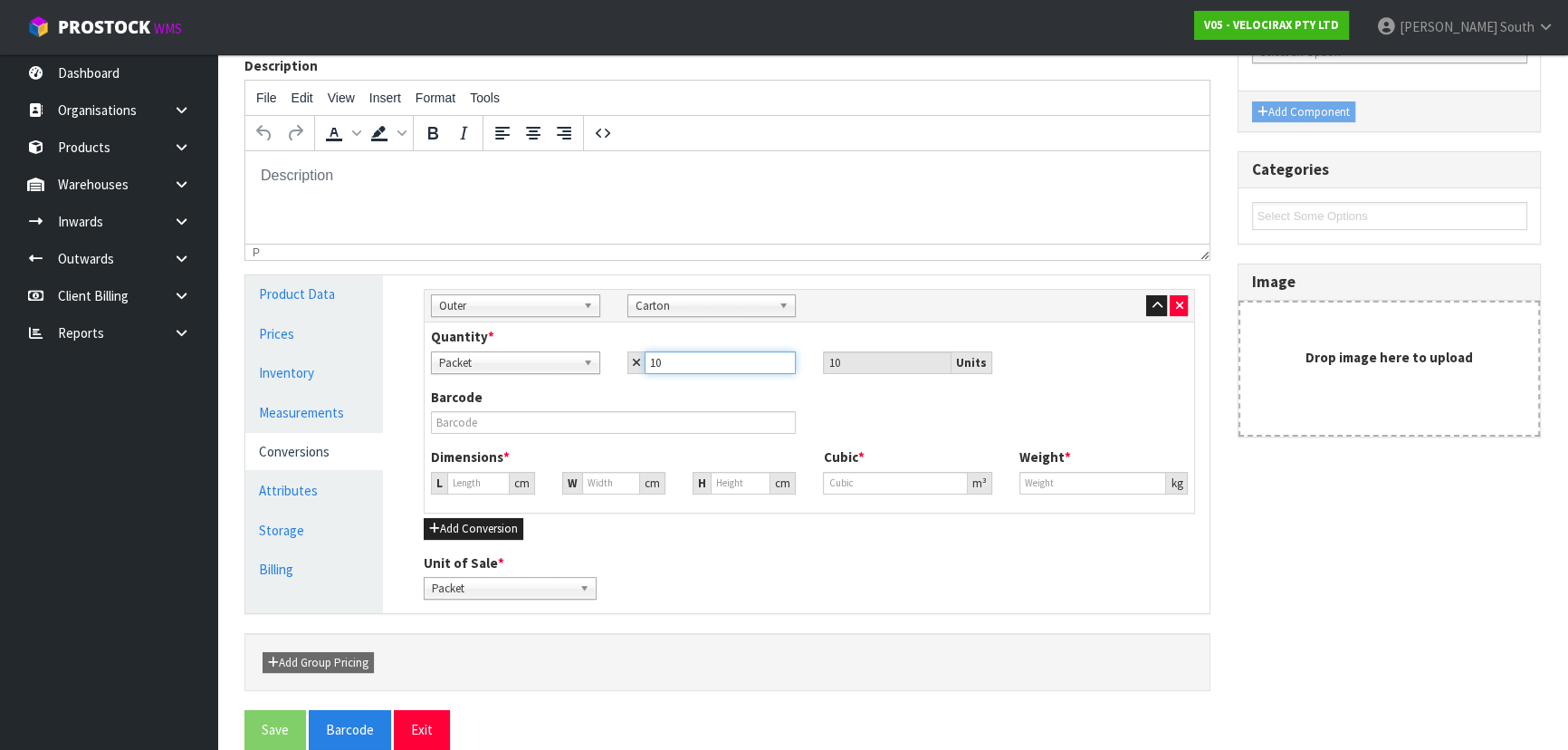
type input "10"
type input "8.963"
type input "0.00072"
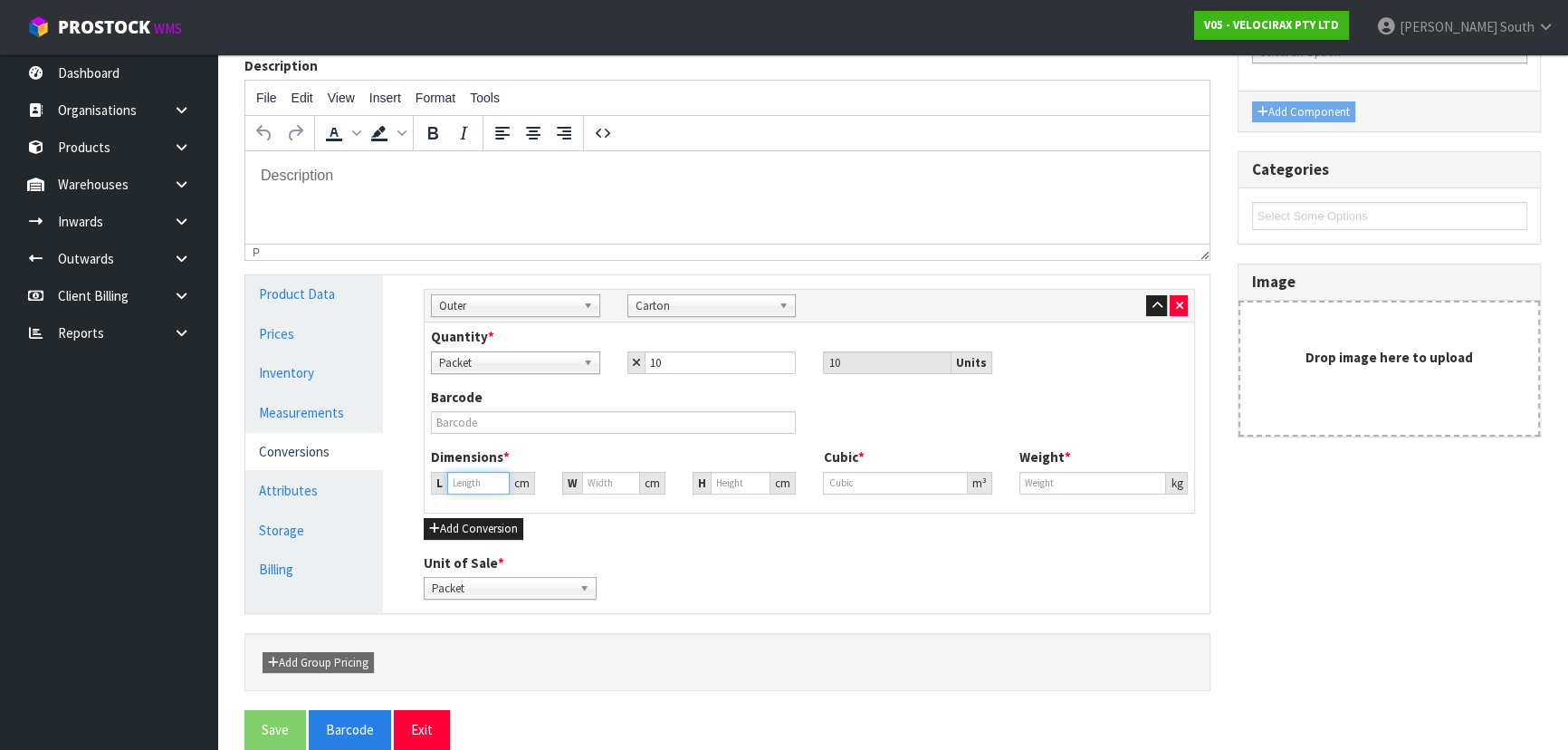
type input "1"
click at [468, 483] on input "8.963" at bounding box center [477, 483] width 61 height 23
type input "8.9623"
type input "0.000001"
type input "8.963"
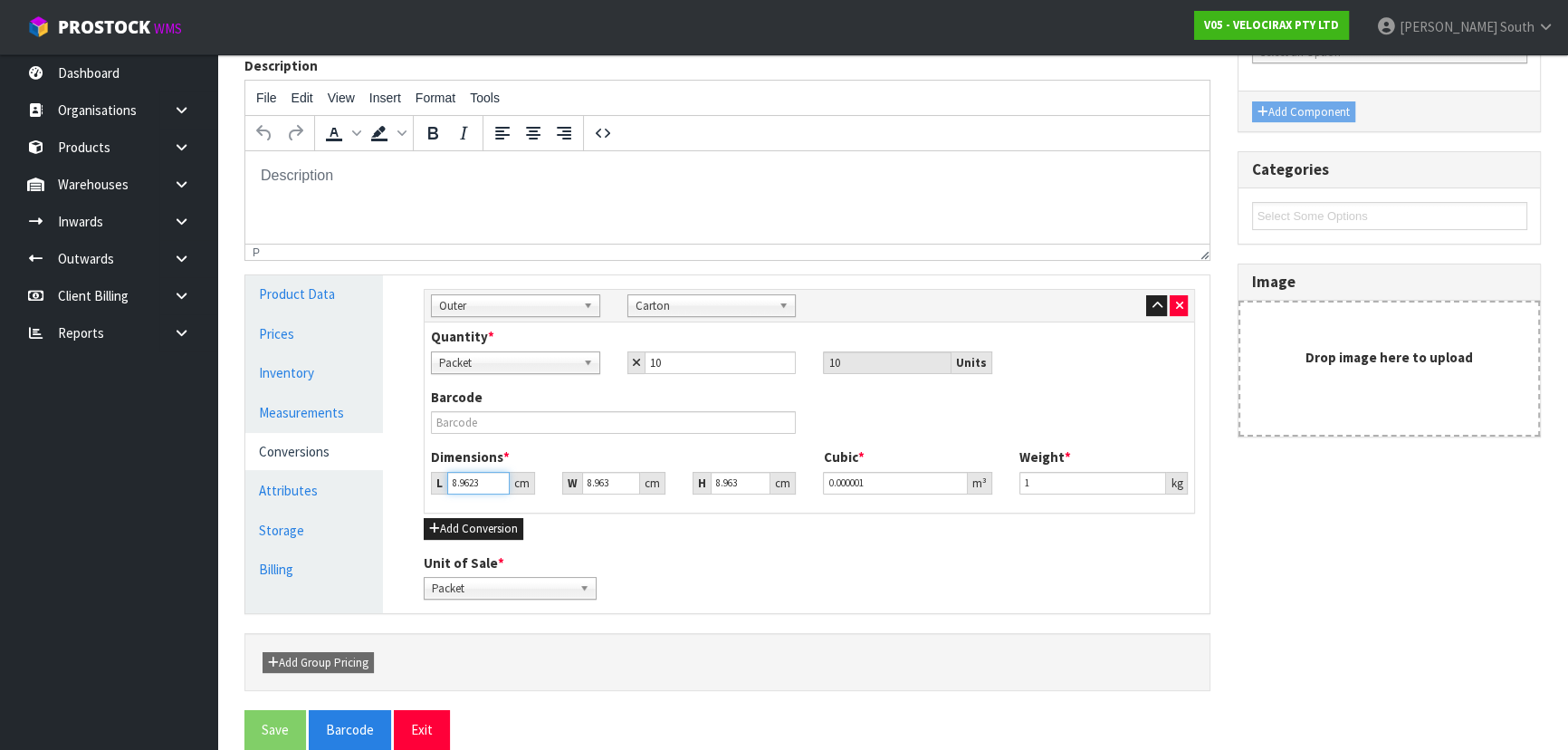
type input "0.00072"
type input "8.93"
type input "0.000717"
type input "8.3"
type input "0.000667"
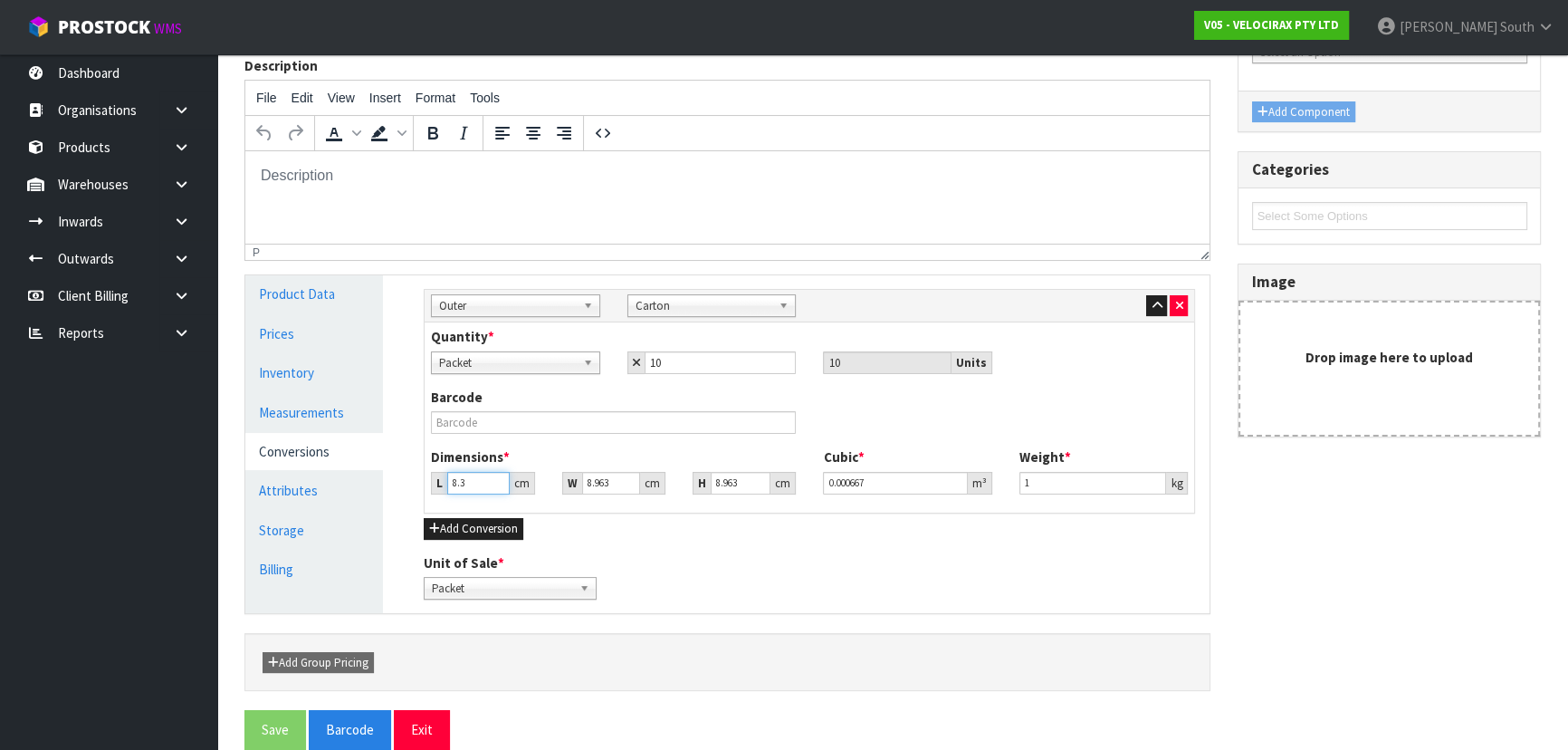
type input "83"
type input "0.006668"
type input "3"
type input "0.000241"
type input "0.000001"
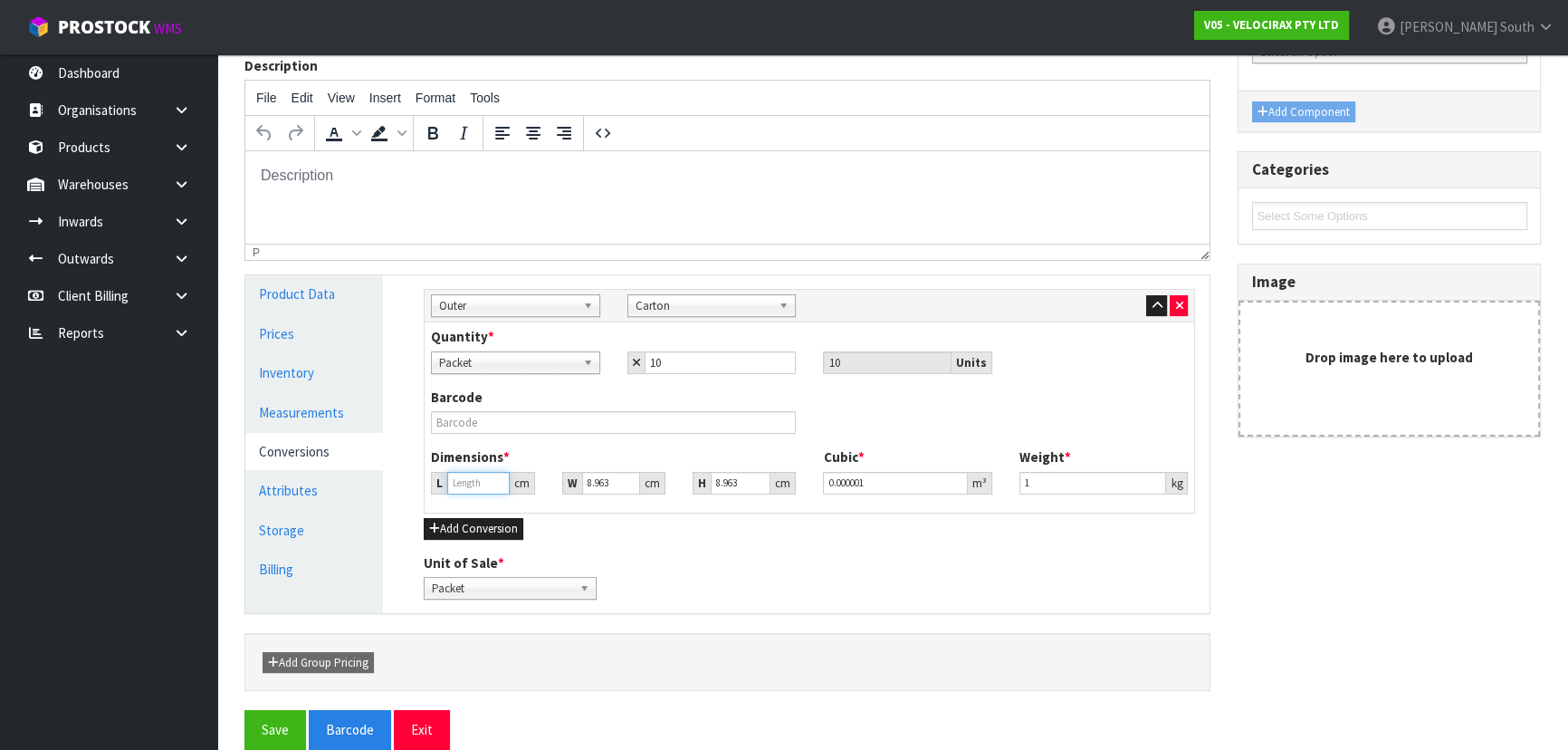
type input "2"
type input "0.000161"
type input "22"
type input "0.001767"
type input "22.5"
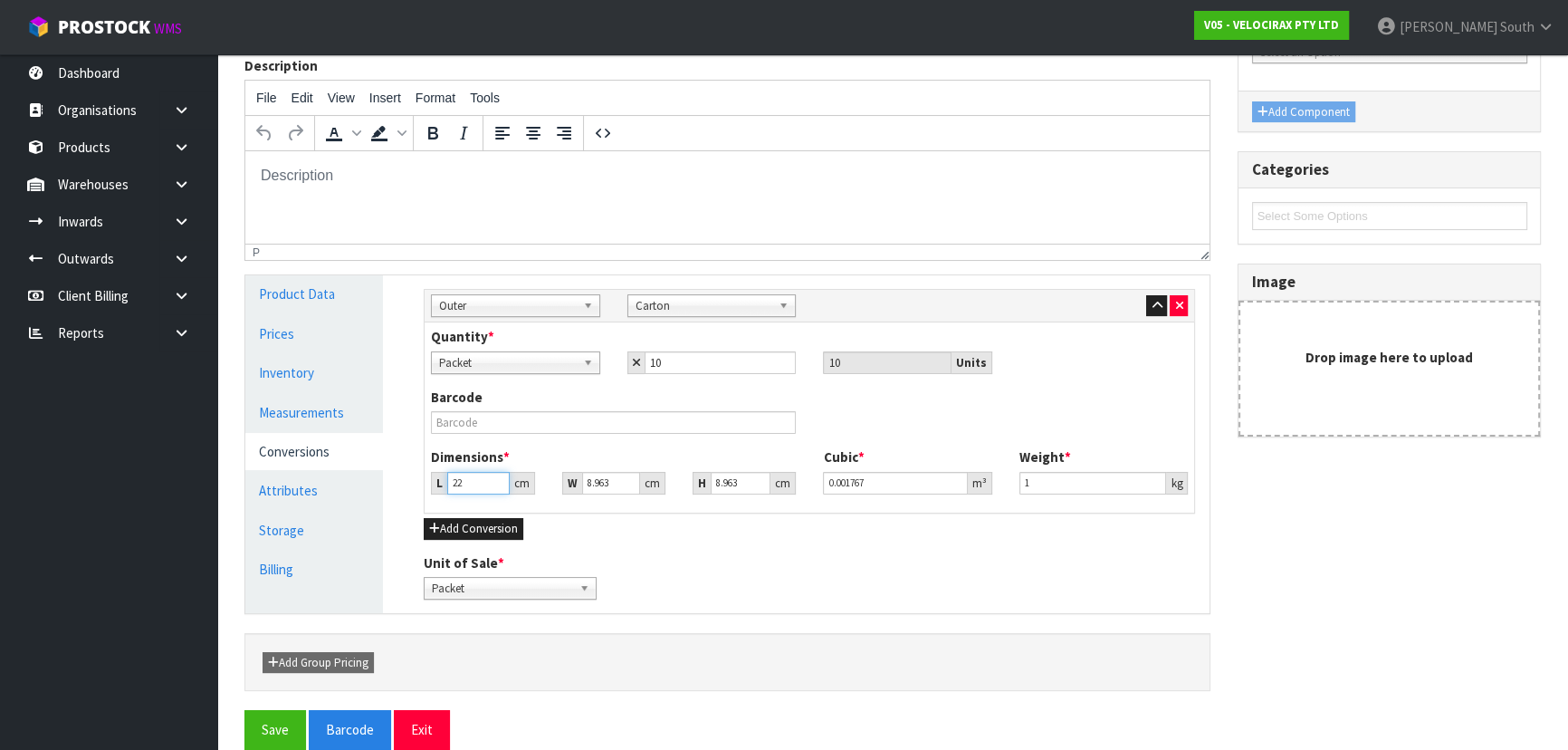
type input "0.001808"
type input "22.5"
type input "8"
type input "0.001613"
type input "8.5"
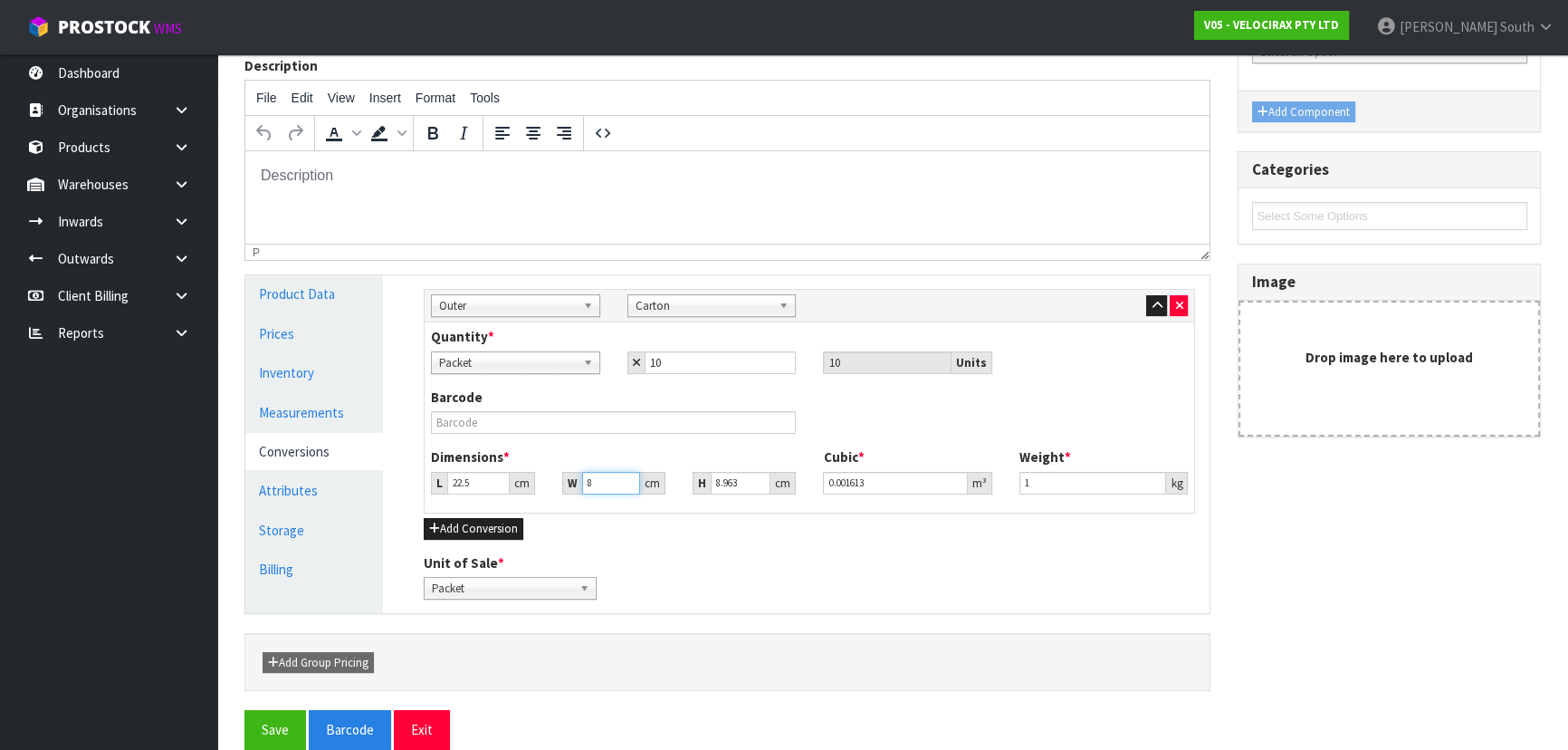
type input "0.001714"
type input "8.5"
type input "6"
type input "0.001148"
type input "6"
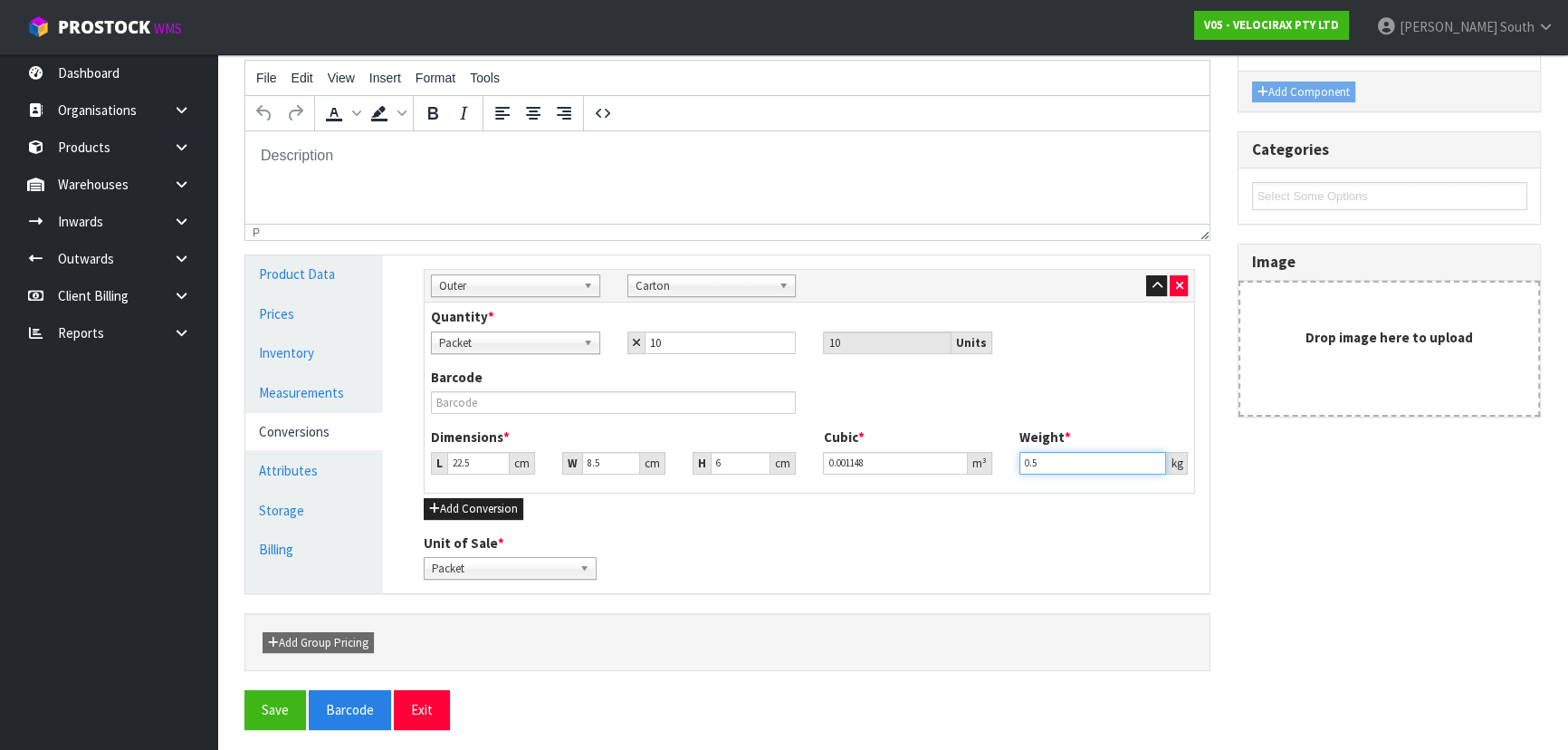
scroll to position [235, 0]
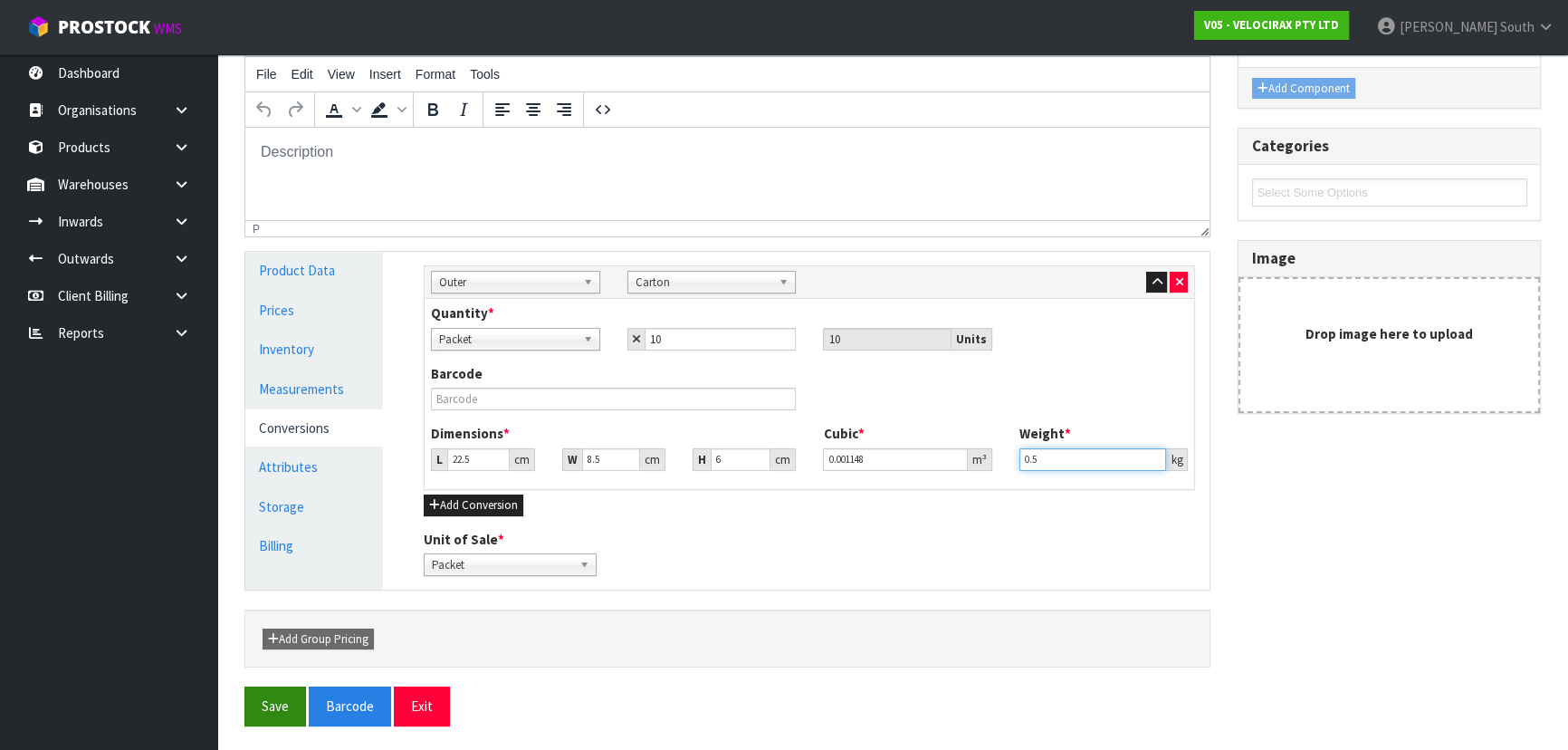
type input "0.5"
click at [292, 706] on button "Save" at bounding box center [274, 706] width 61 height 39
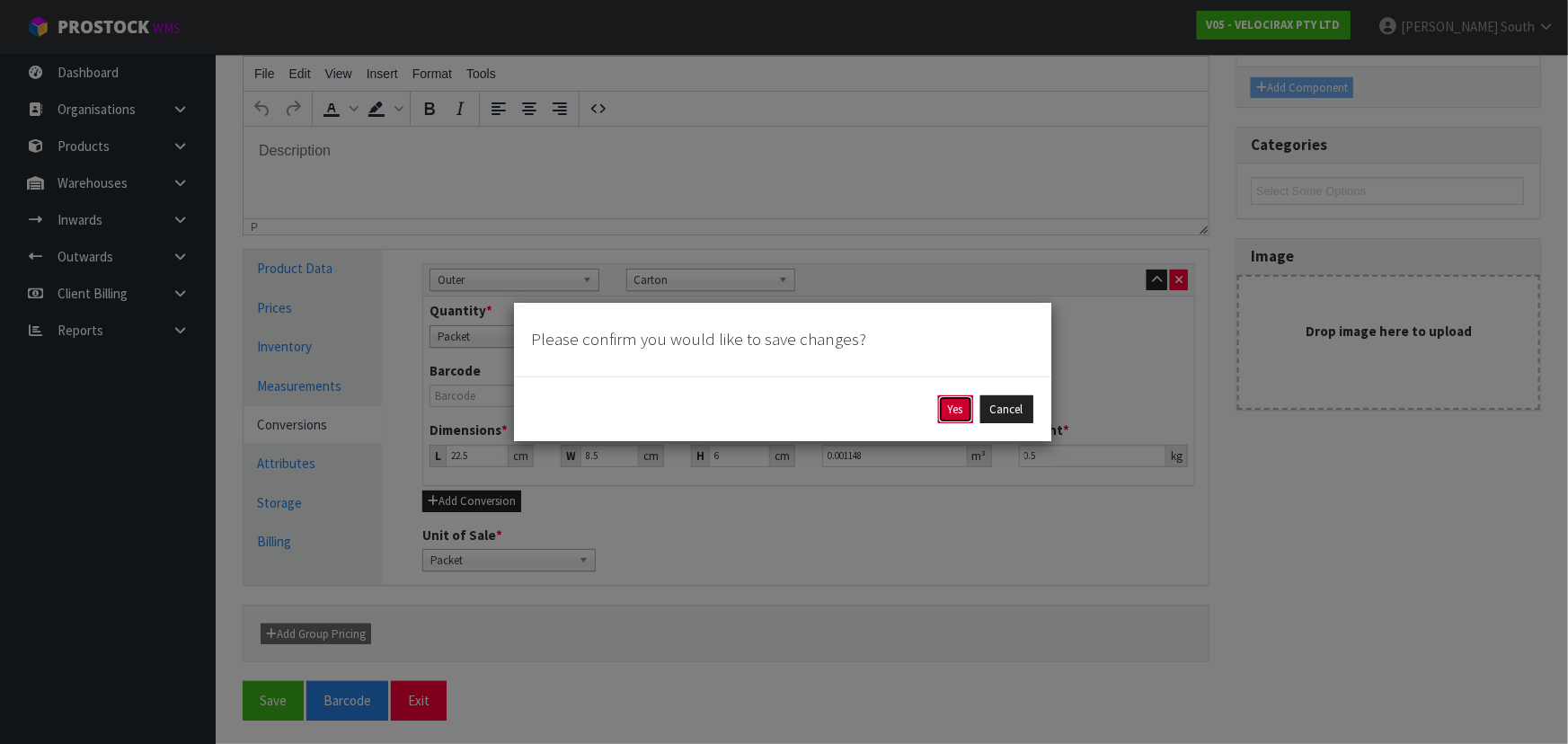
click at [938, 412] on button "Yes" at bounding box center [956, 410] width 35 height 29
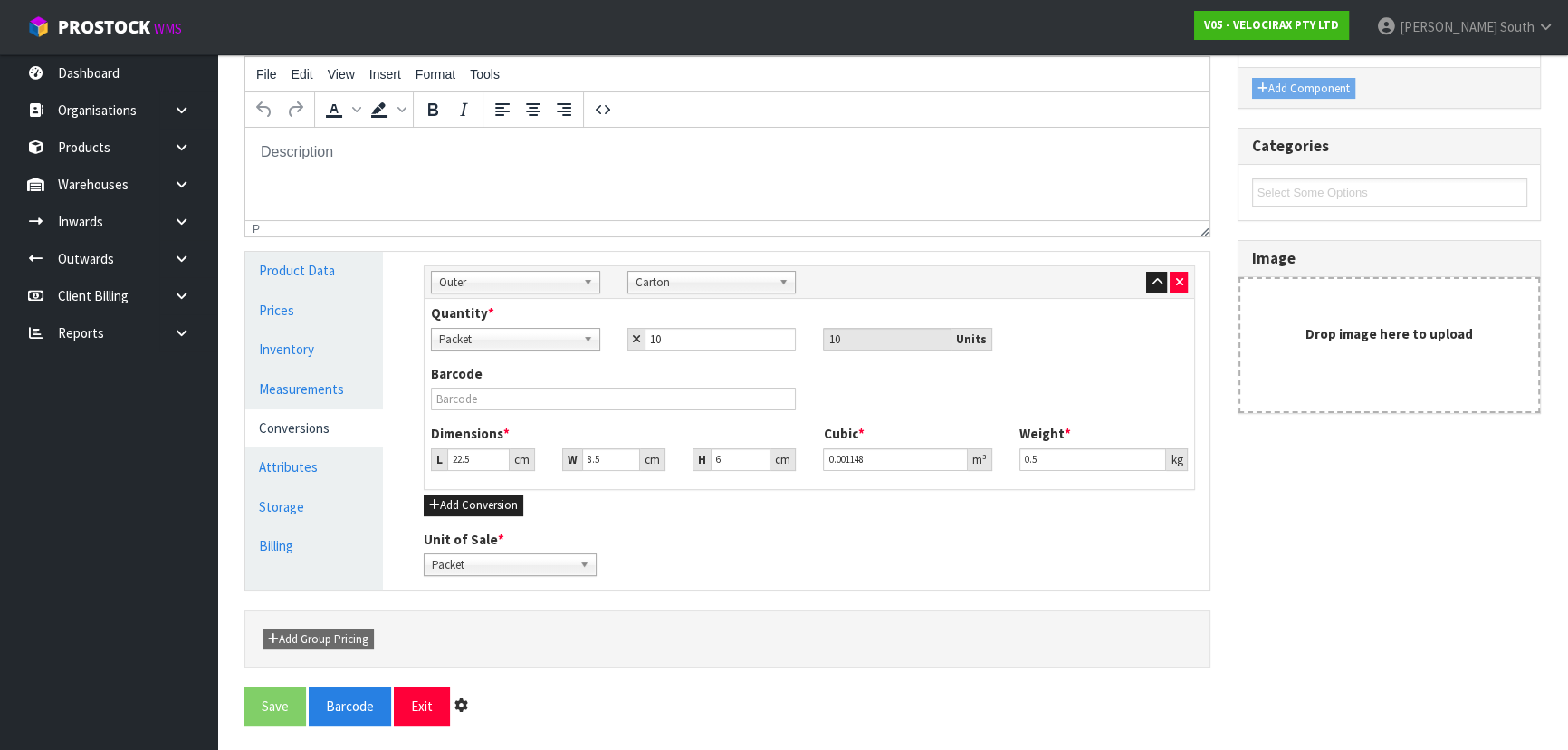
scroll to position [0, 0]
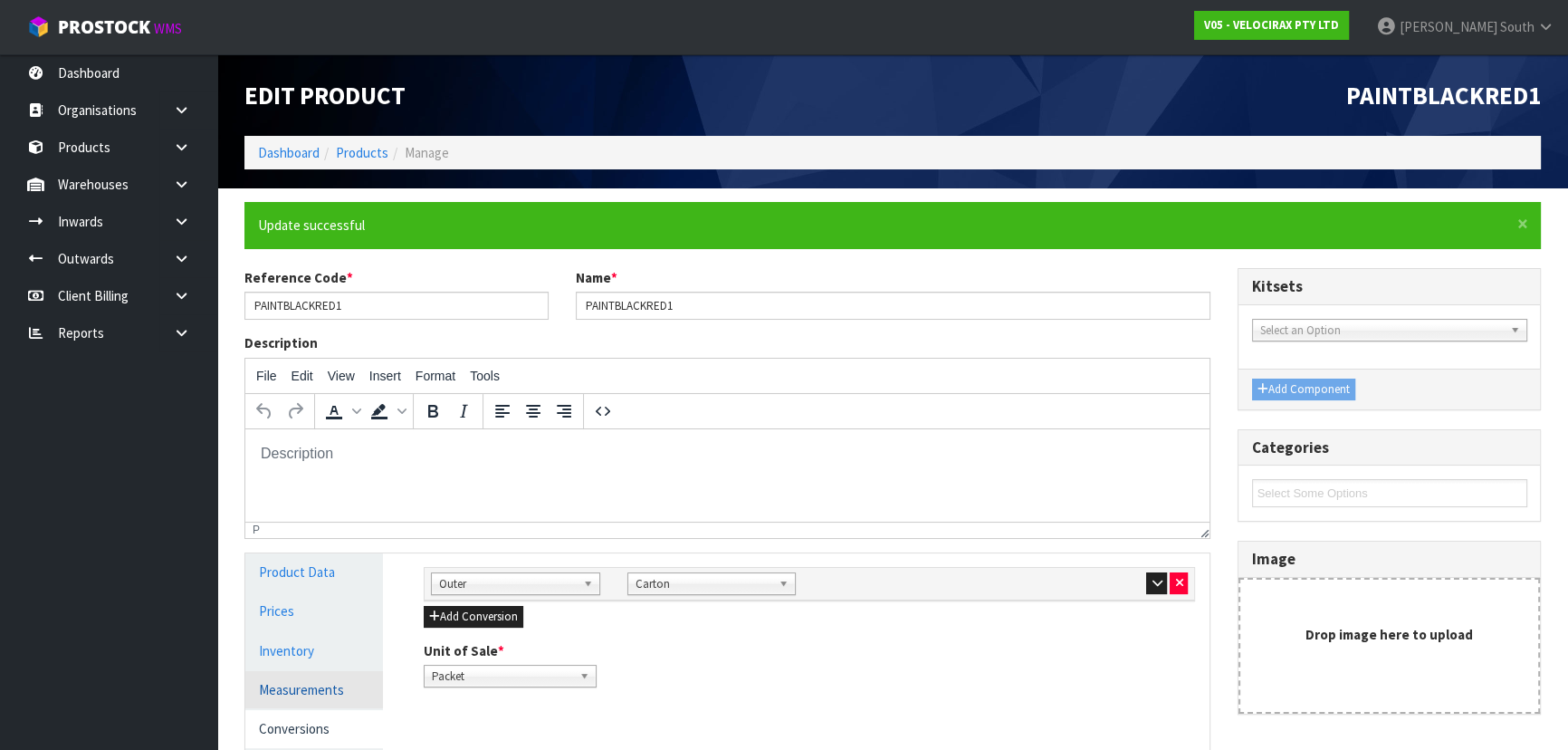
click at [315, 680] on link "Measurements" at bounding box center [314, 690] width 138 height 38
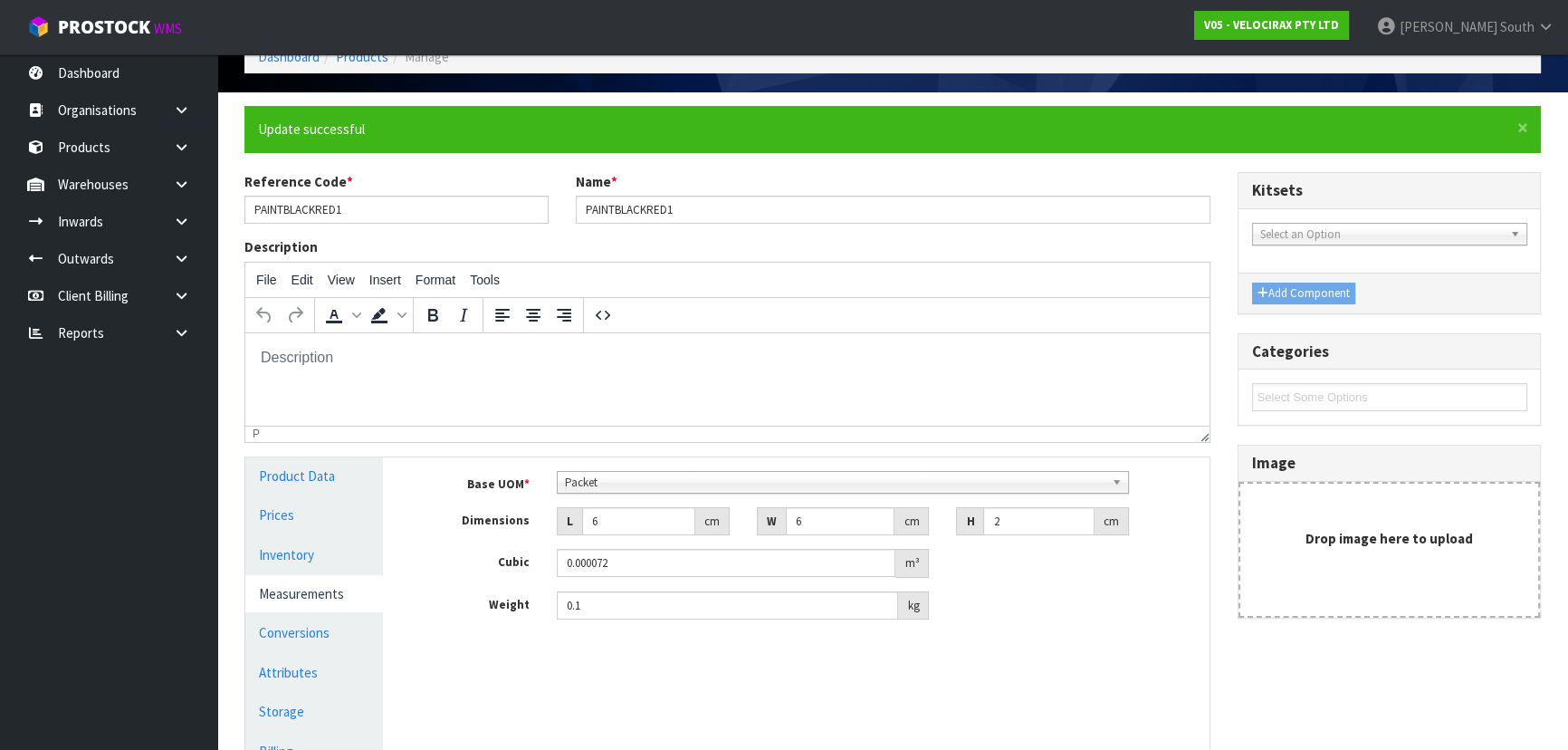
scroll to position [278, 0]
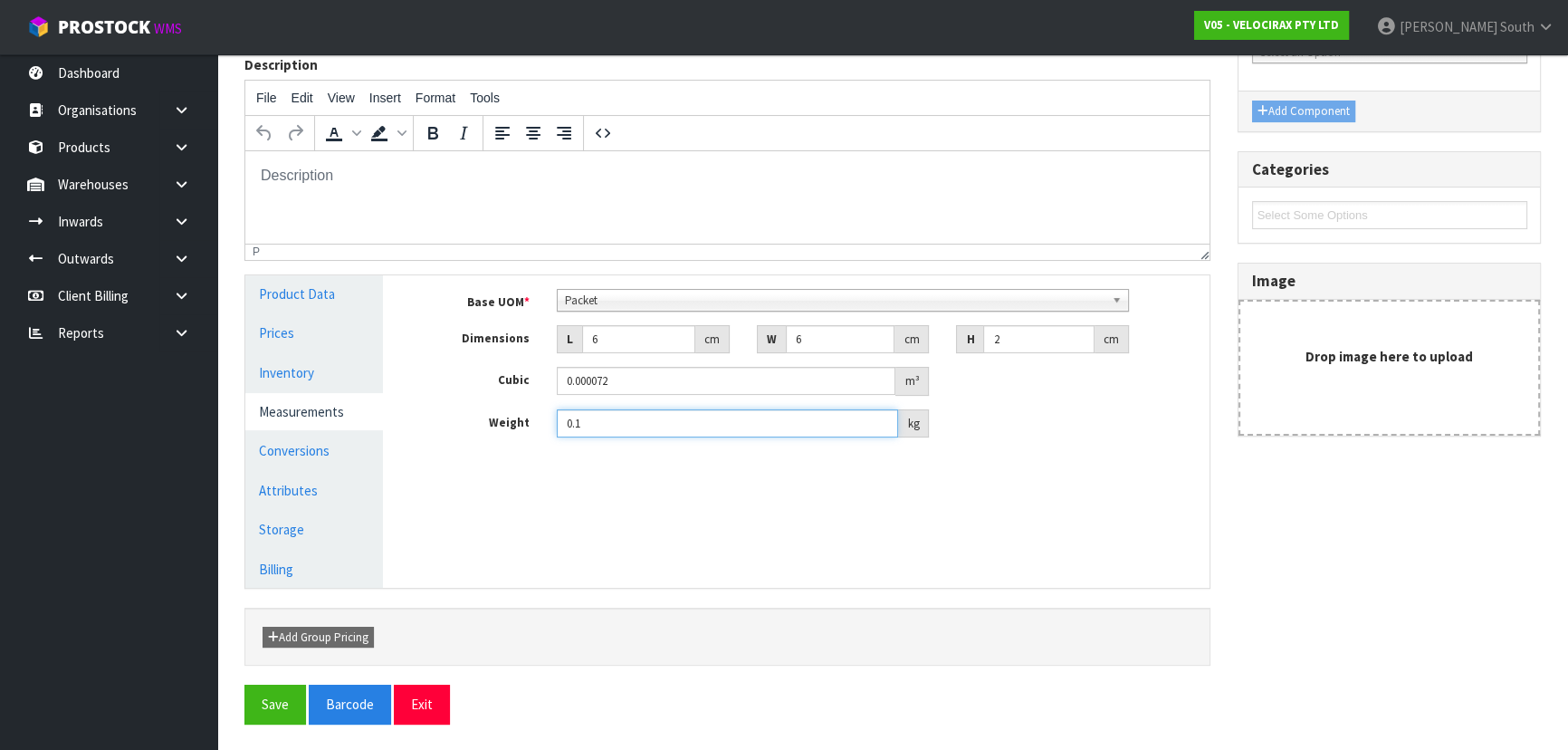
click at [605, 428] on input "0.1" at bounding box center [727, 423] width 341 height 28
type input "0.05"
click at [272, 703] on button "Save" at bounding box center [274, 704] width 61 height 39
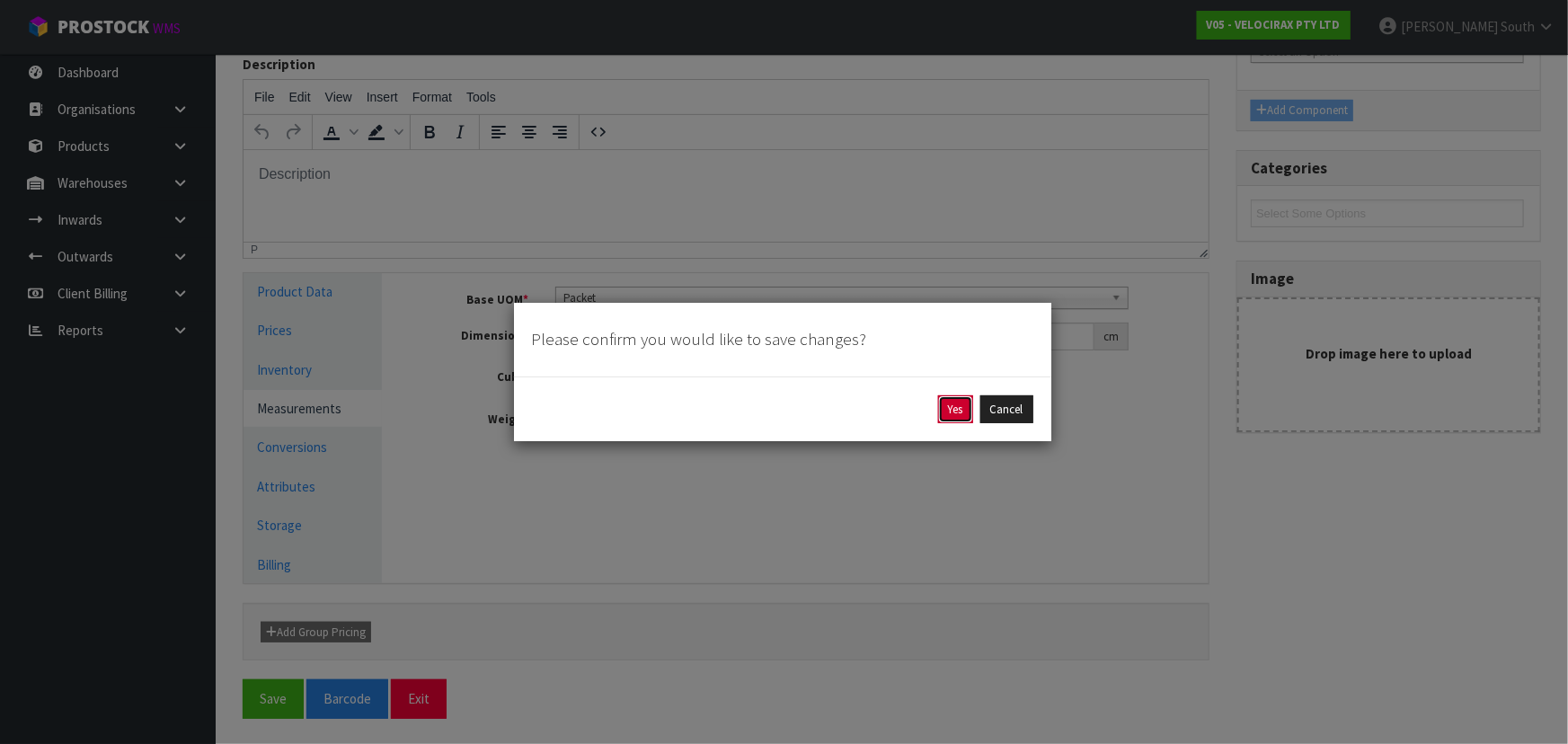
click at [944, 399] on button "Yes" at bounding box center [956, 410] width 35 height 29
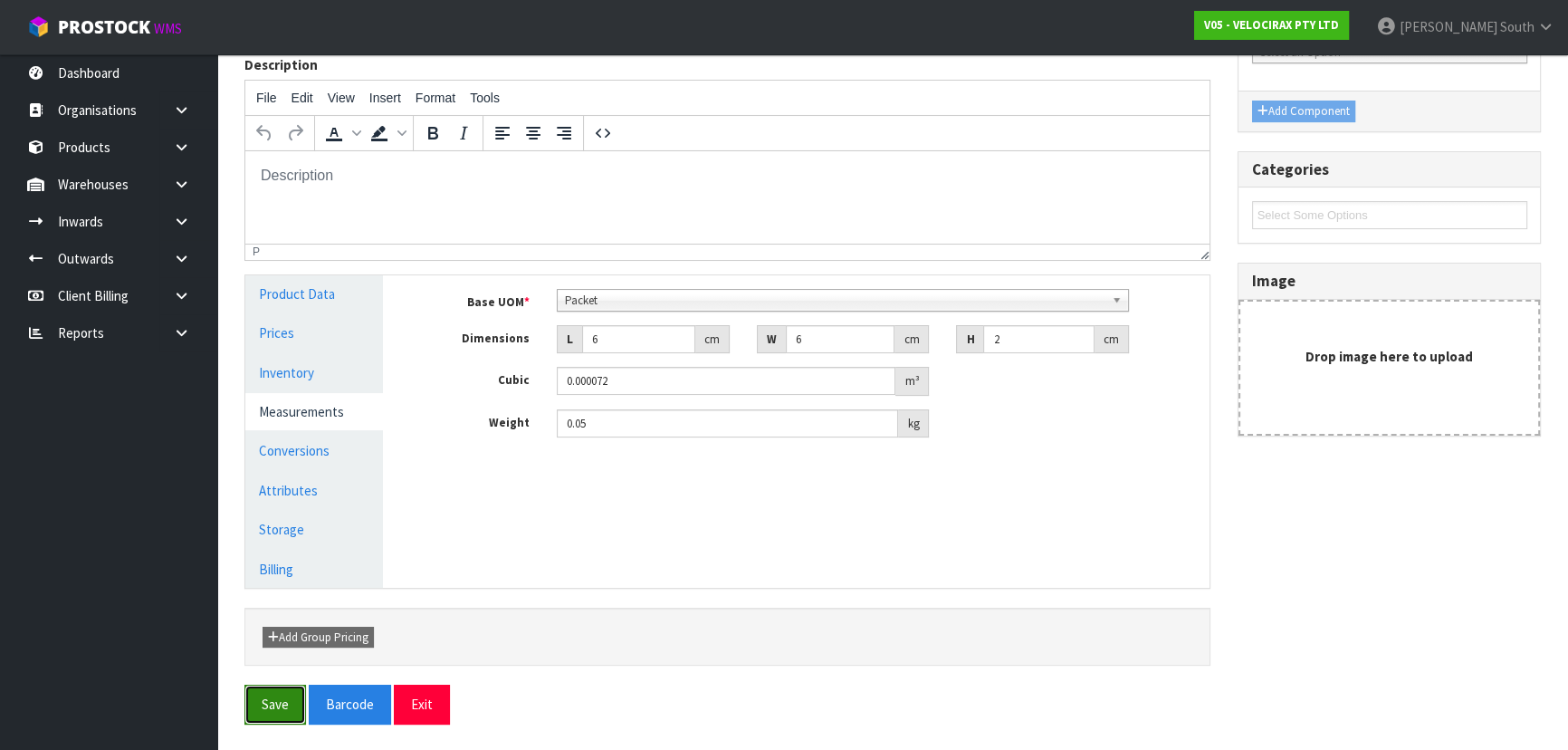
click at [278, 699] on button "Save" at bounding box center [274, 704] width 61 height 39
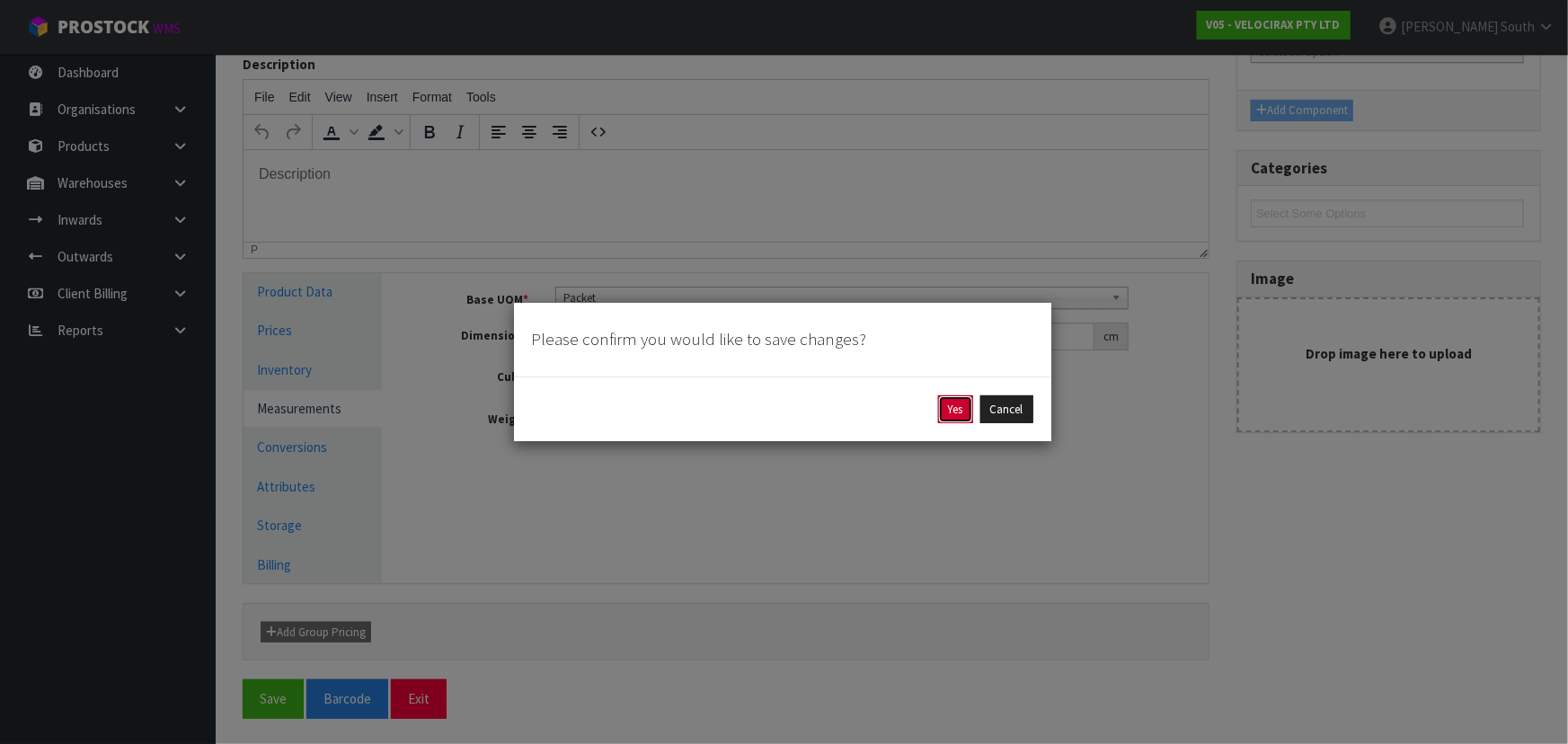
click at [961, 406] on button "Yes" at bounding box center [956, 410] width 35 height 29
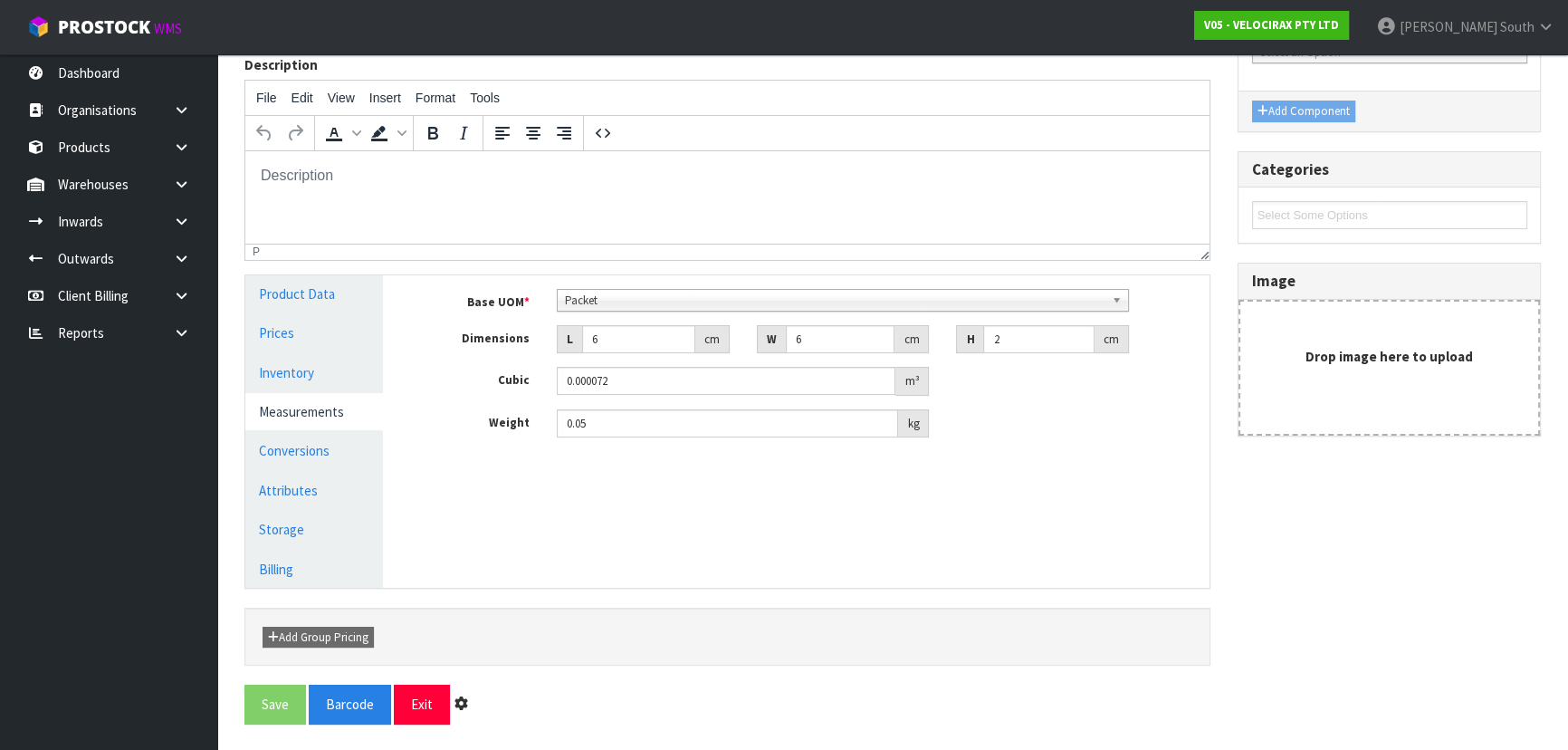
scroll to position [0, 0]
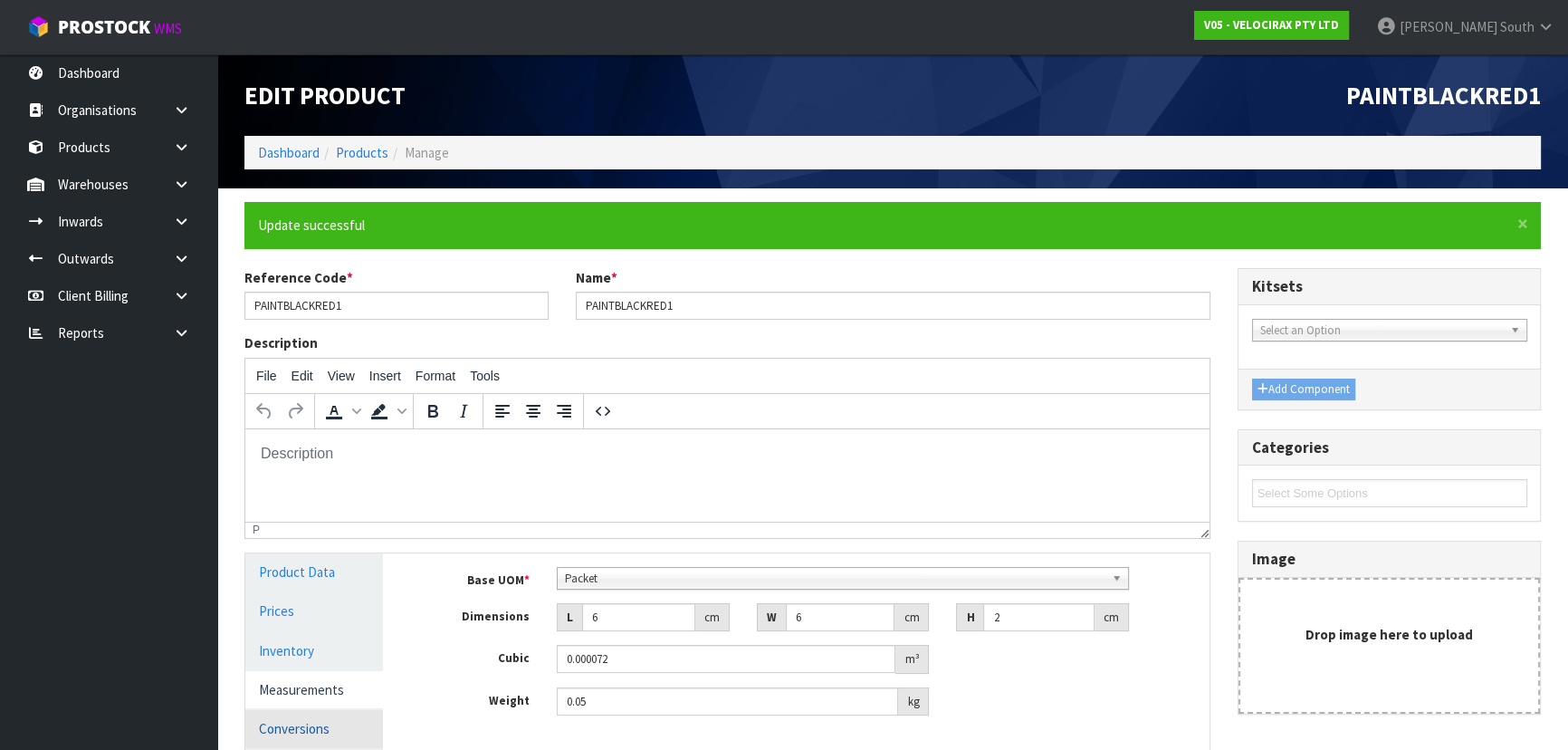
click at [315, 719] on link "Conversions" at bounding box center [314, 728] width 138 height 38
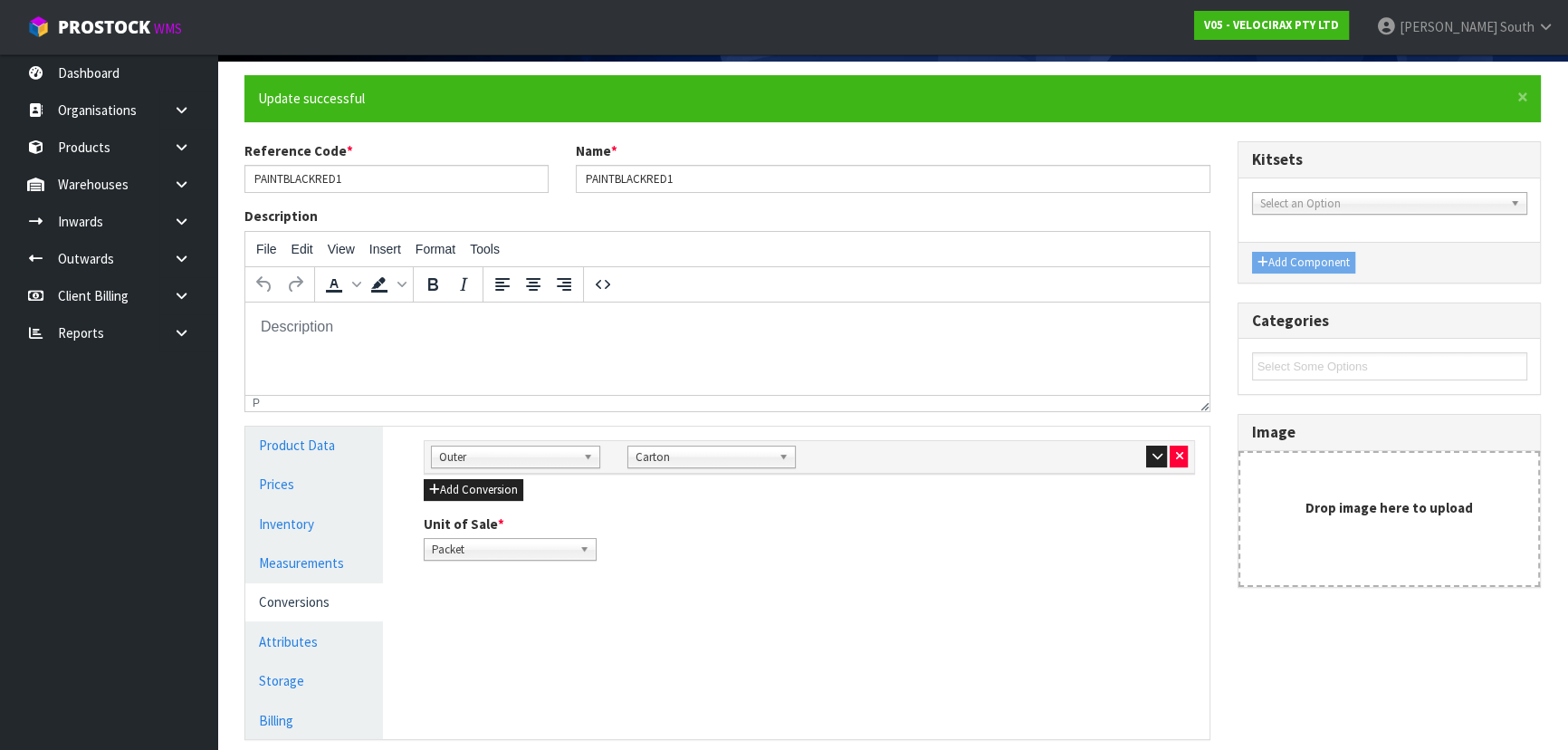
scroll to position [278, 0]
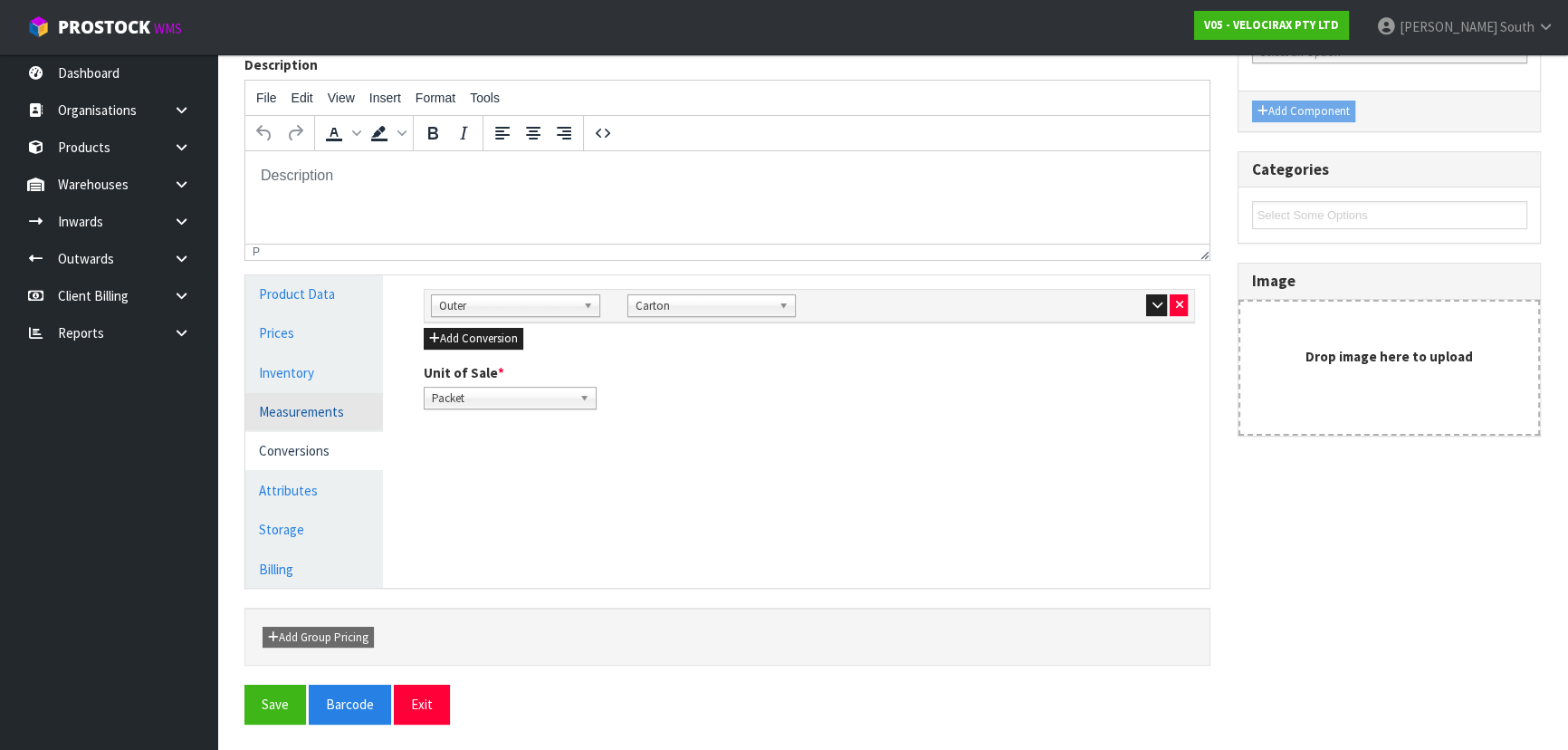
click at [344, 418] on link "Measurements" at bounding box center [314, 412] width 138 height 38
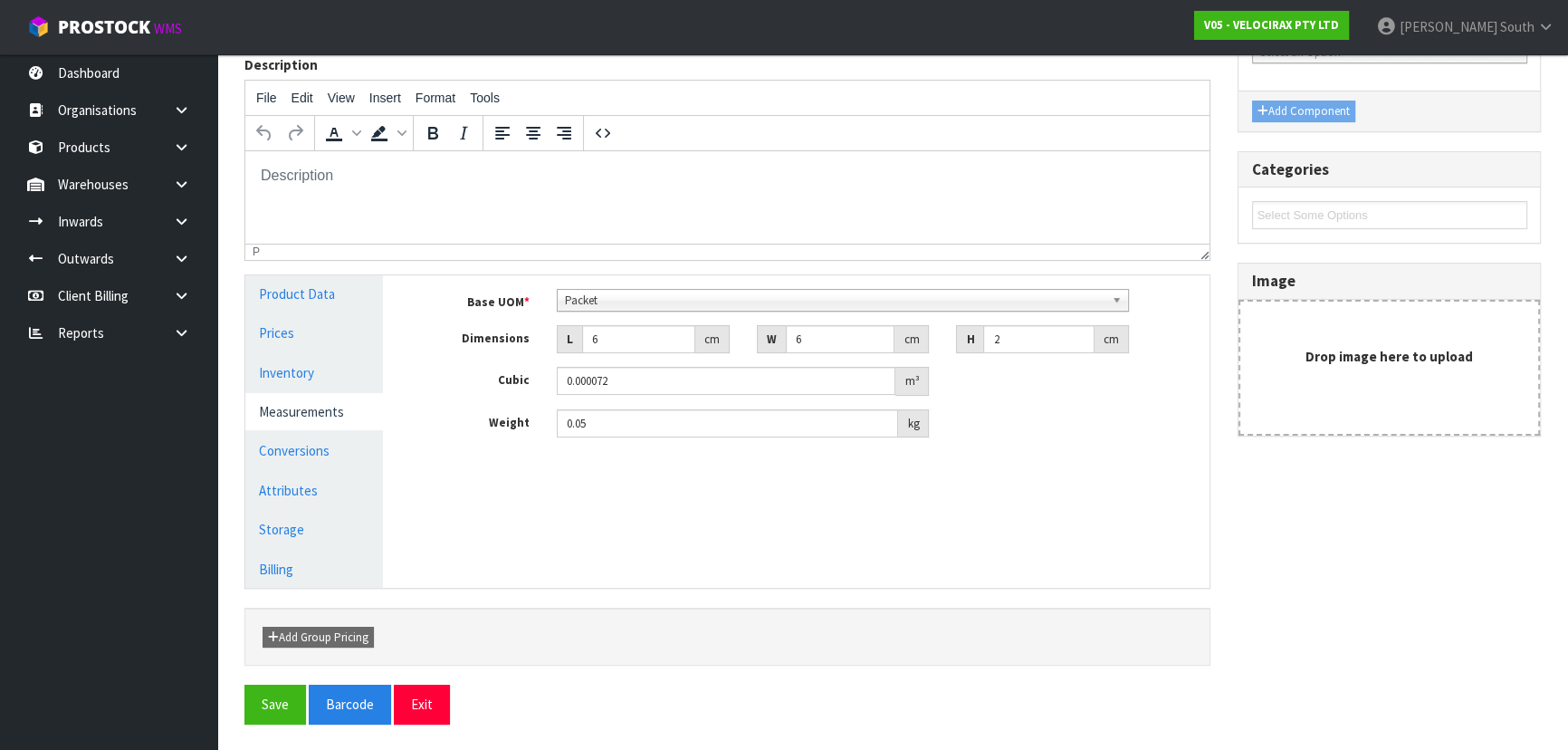
click at [518, 504] on div "Manage Stock Machine SKU PAINTBLACKRED1 Barcode Batch Number Serial Number Expi…" at bounding box center [809, 432] width 826 height 313
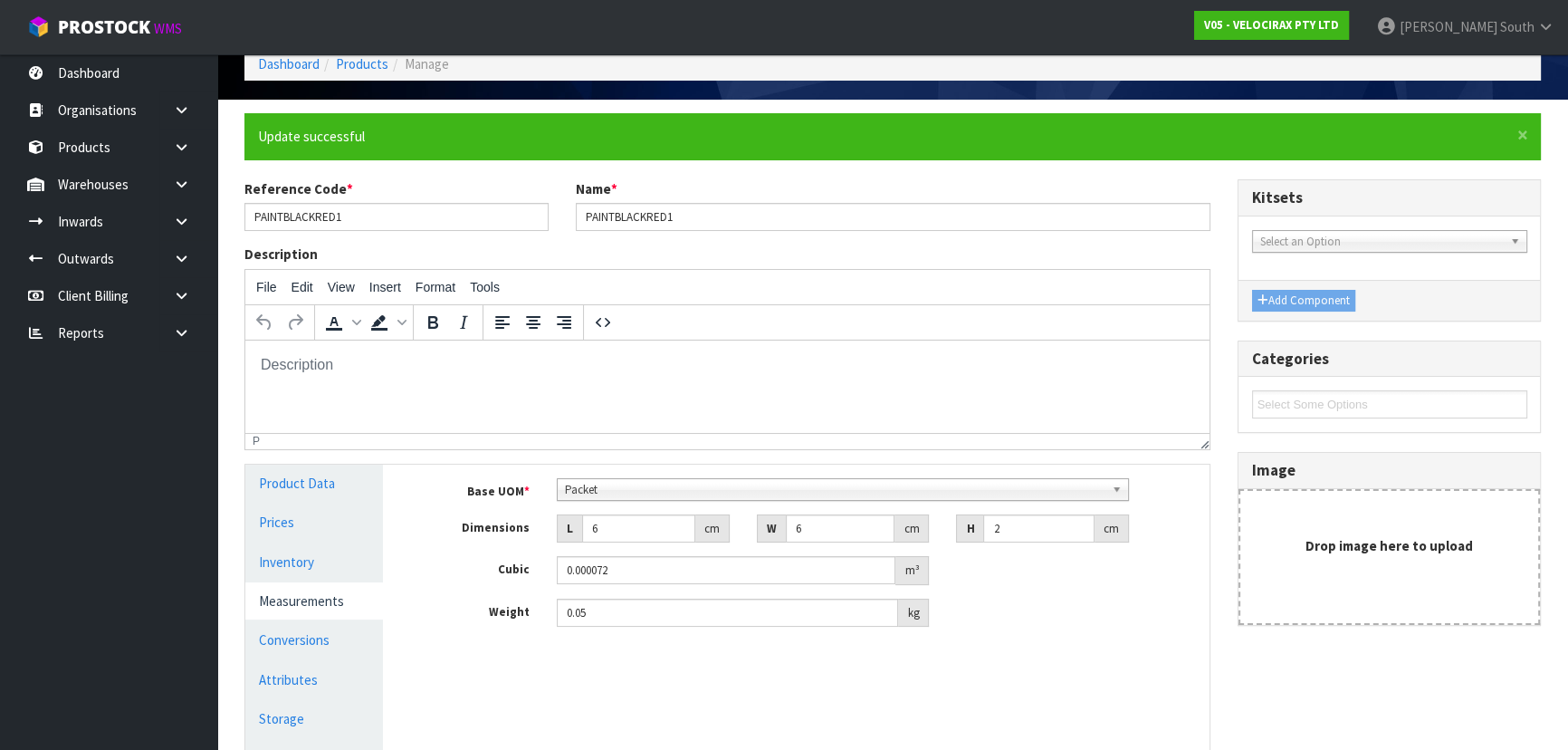
scroll to position [0, 0]
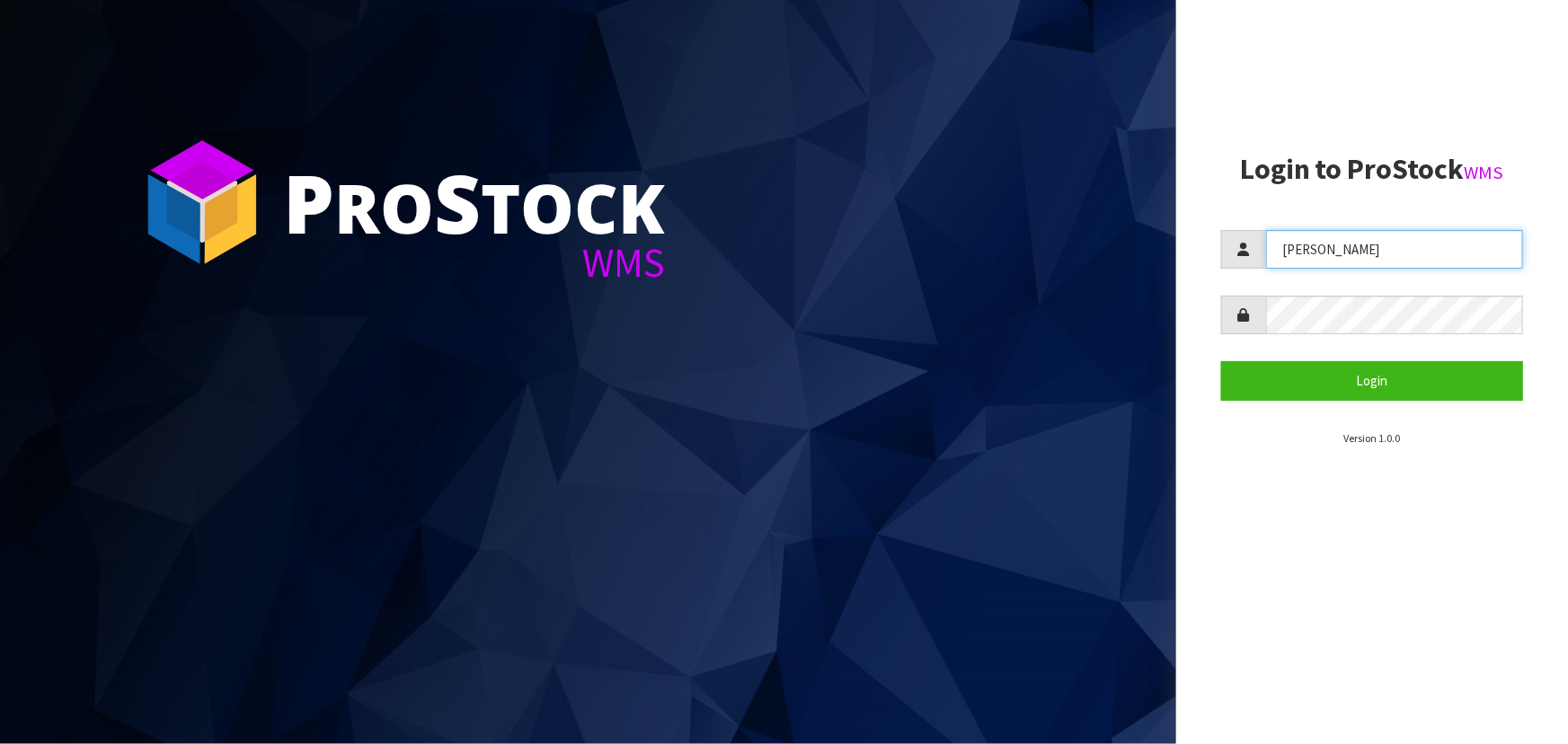
drag, startPoint x: 1357, startPoint y: 250, endPoint x: 1177, endPoint y: 267, distance: 180.8
click at [1177, 267] on aside "Login to ProStock WMS ZACKARY Login Version 1.0.0" at bounding box center [1372, 372] width 392 height 744
type input "POLLY"
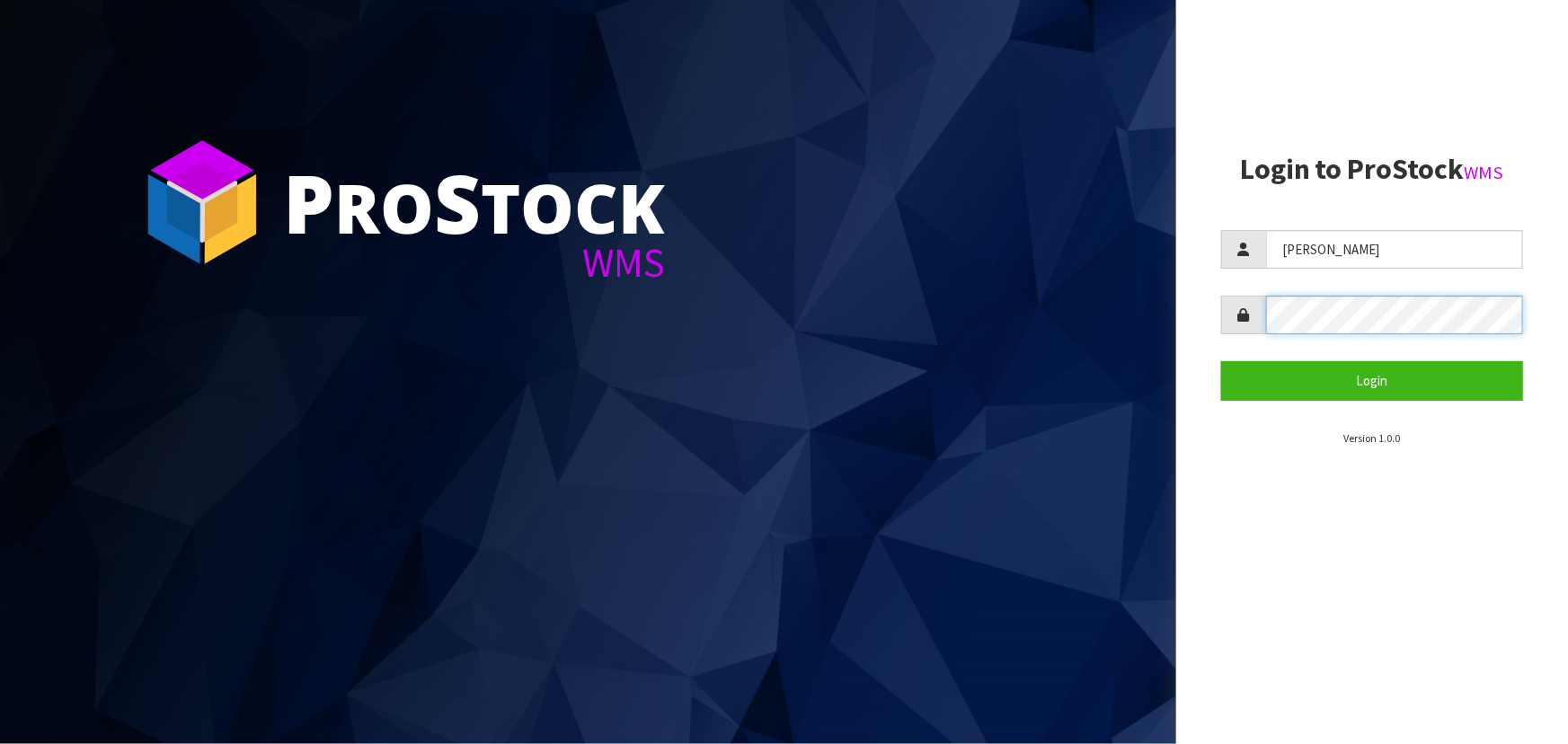
click at [1221, 361] on button "Login" at bounding box center [1372, 380] width 302 height 39
